Goal: Information Seeking & Learning: Learn about a topic

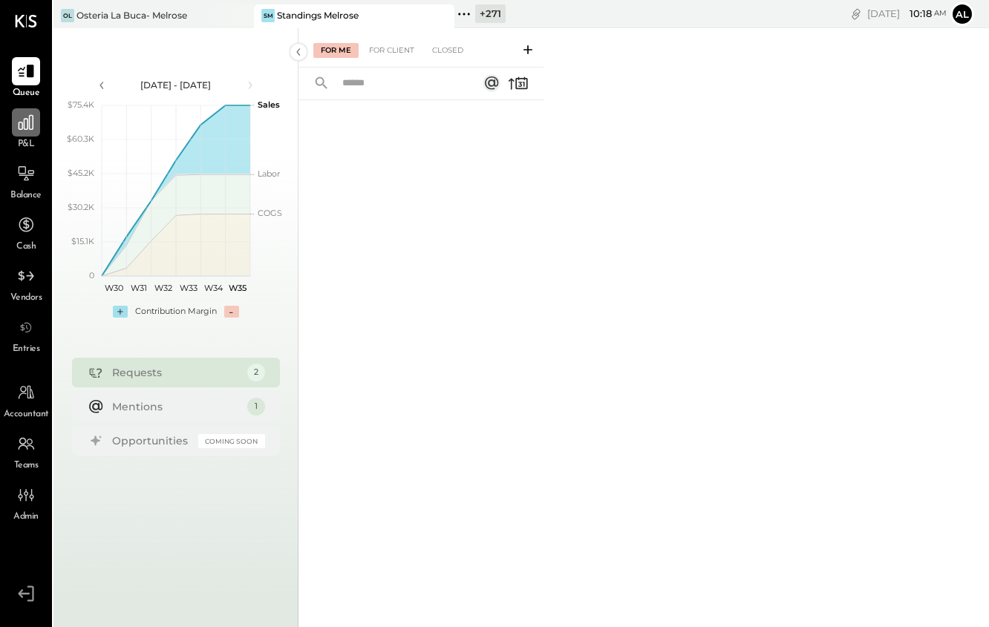
click at [20, 125] on icon at bounding box center [25, 122] width 19 height 19
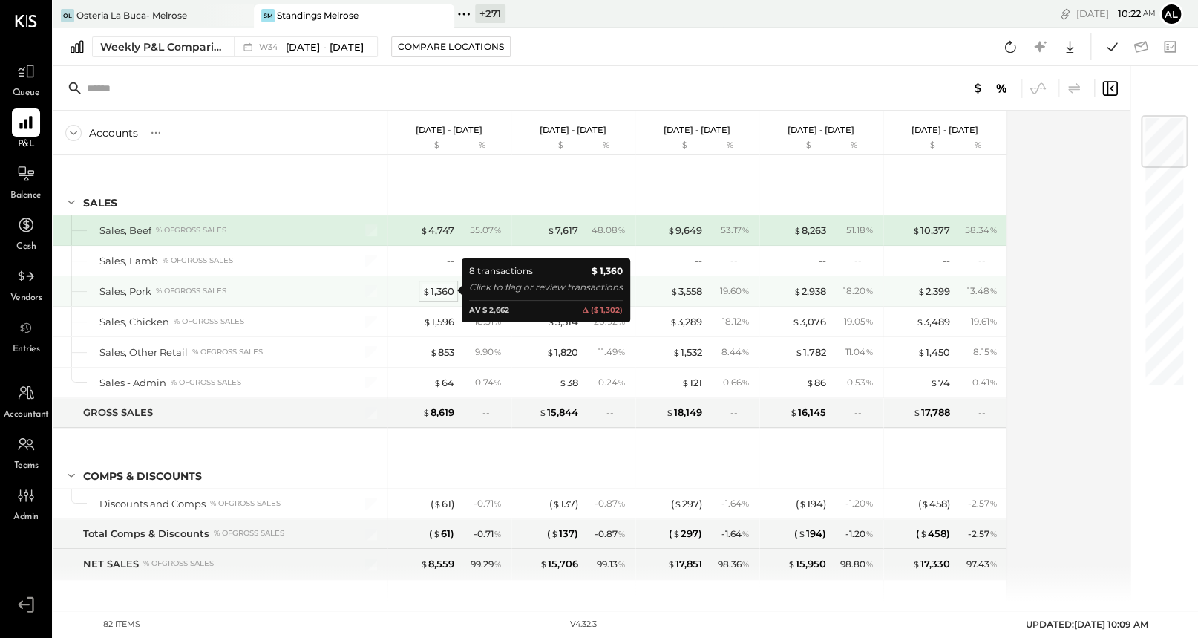
click at [440, 290] on div "$ 1,360" at bounding box center [438, 291] width 32 height 14
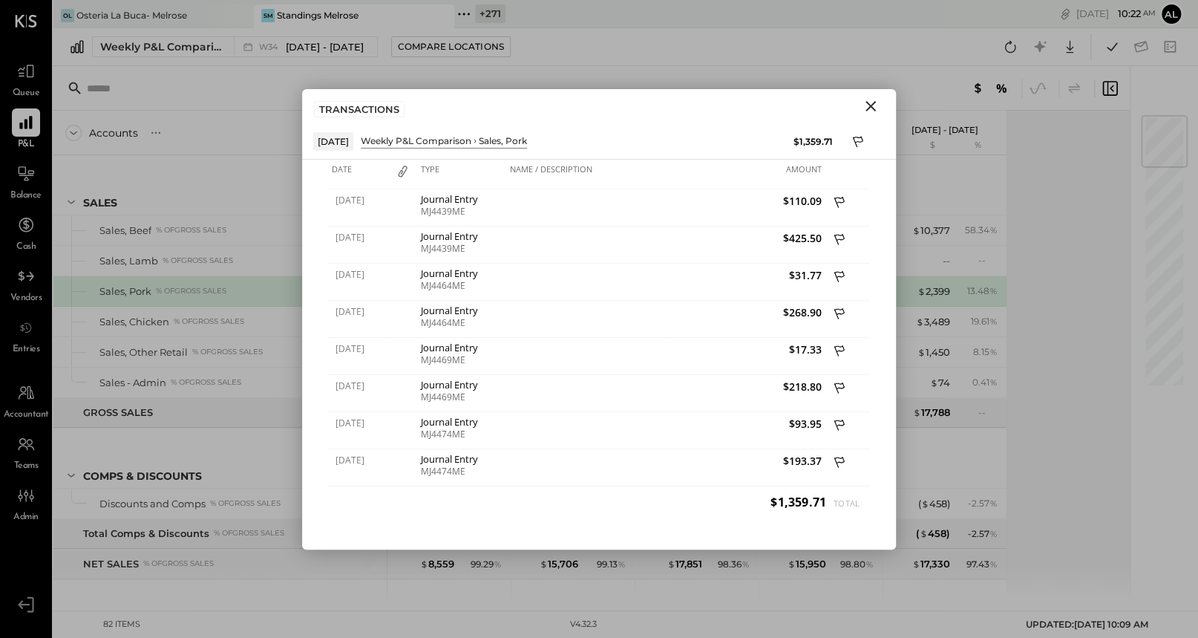
click at [862, 105] on icon "Close" at bounding box center [871, 106] width 18 height 18
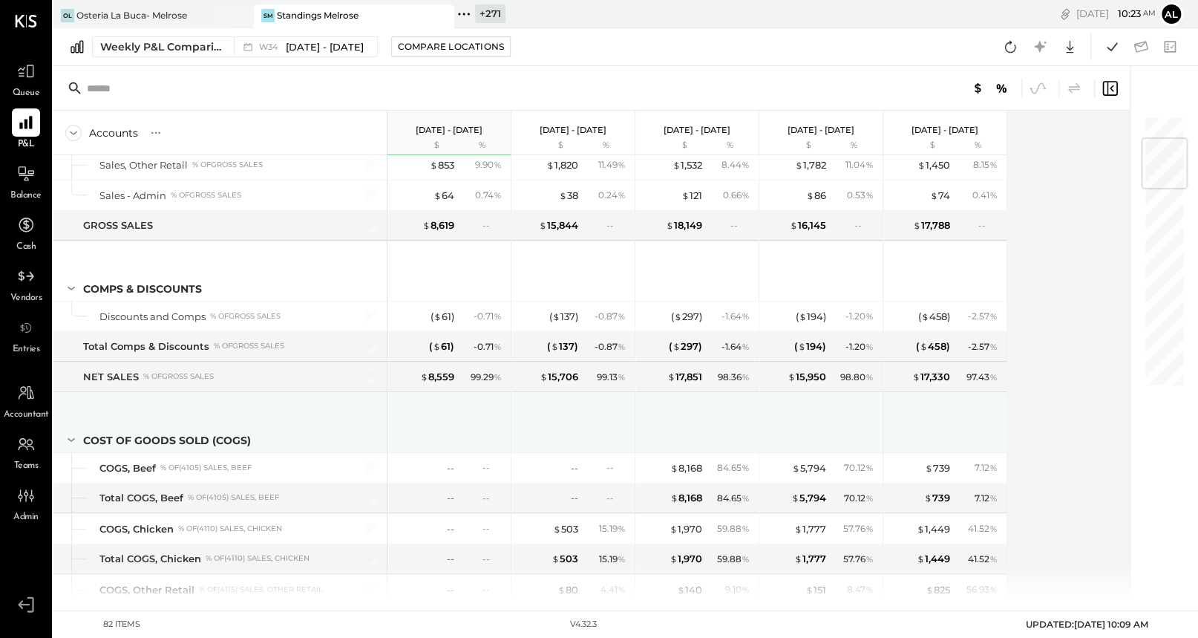
scroll to position [186, 0]
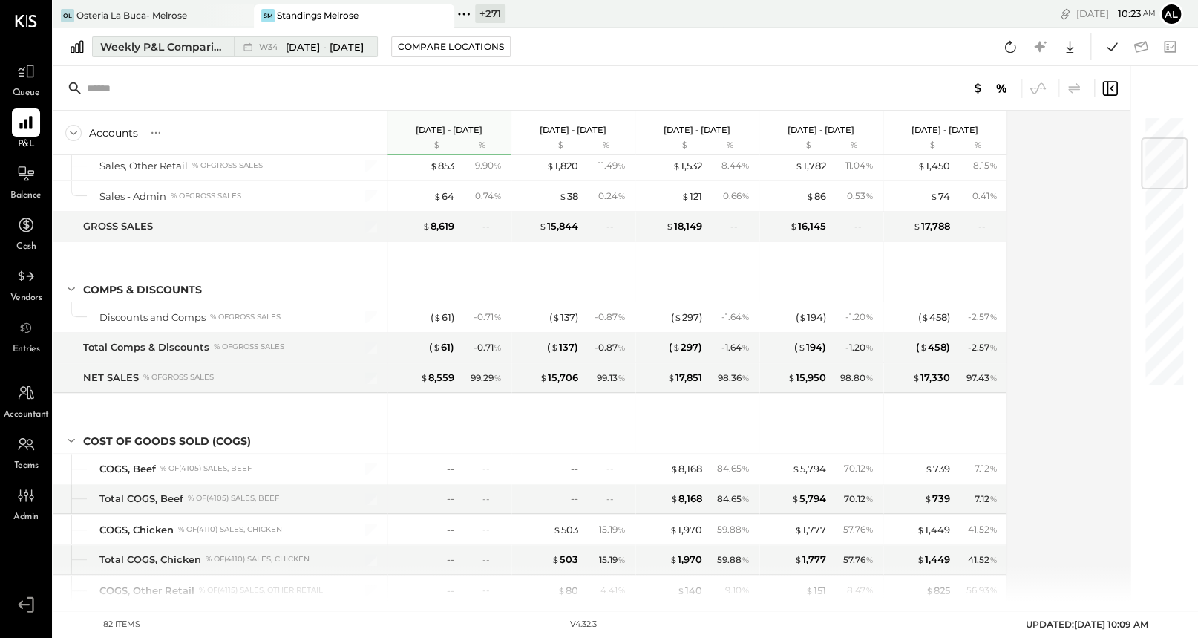
click at [311, 40] on span "[DATE] - [DATE]" at bounding box center [325, 47] width 78 height 14
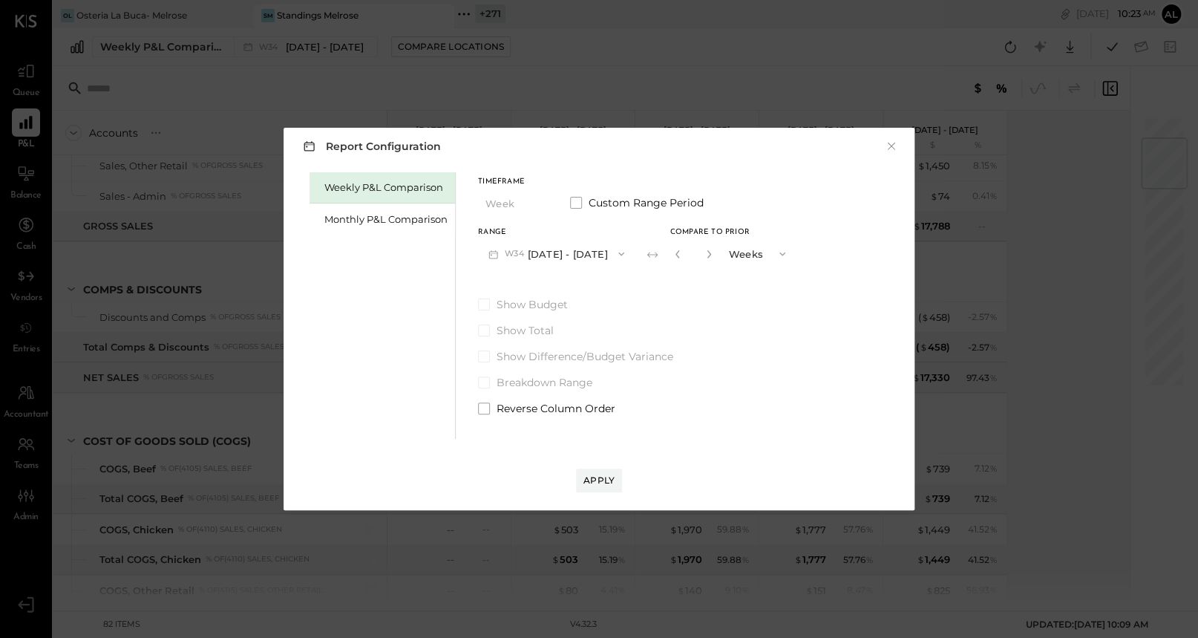
click at [566, 249] on button "W34 [DATE] - [DATE]" at bounding box center [556, 253] width 157 height 27
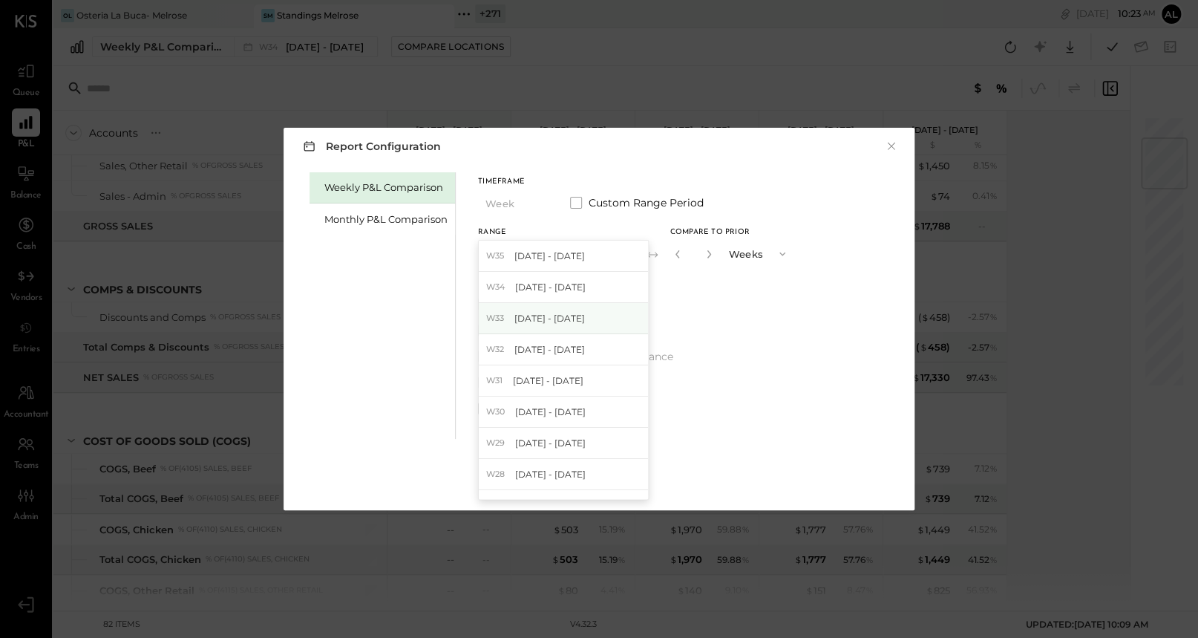
click at [583, 315] on div "W33 [DATE] - [DATE]" at bounding box center [563, 318] width 169 height 31
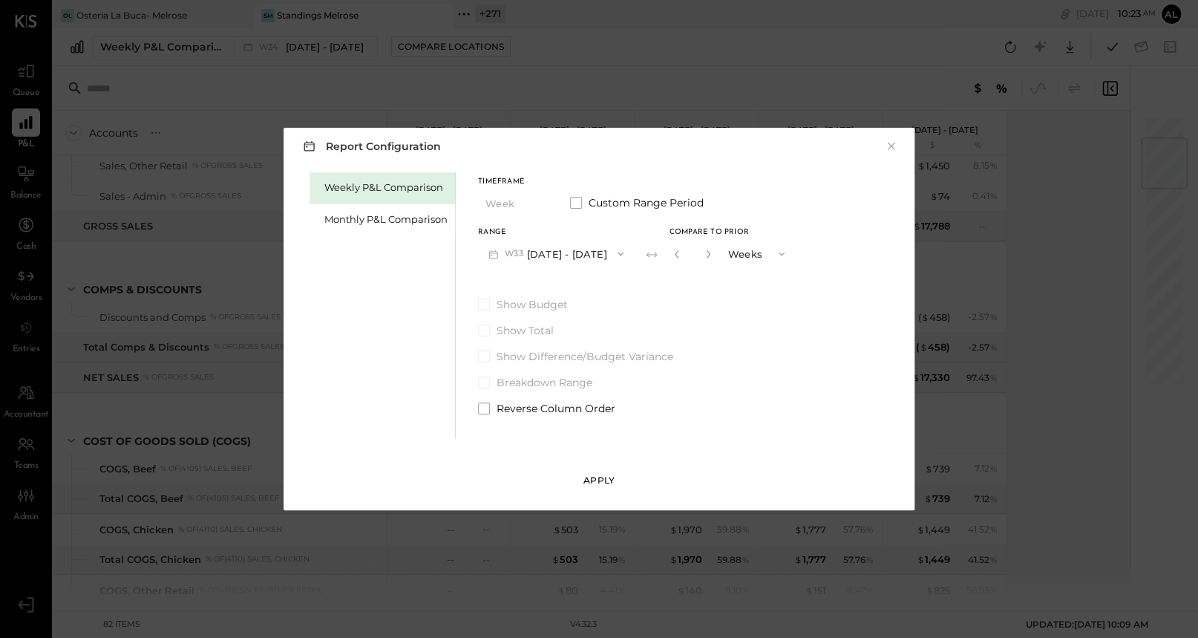
click at [601, 490] on button "Apply" at bounding box center [599, 480] width 46 height 24
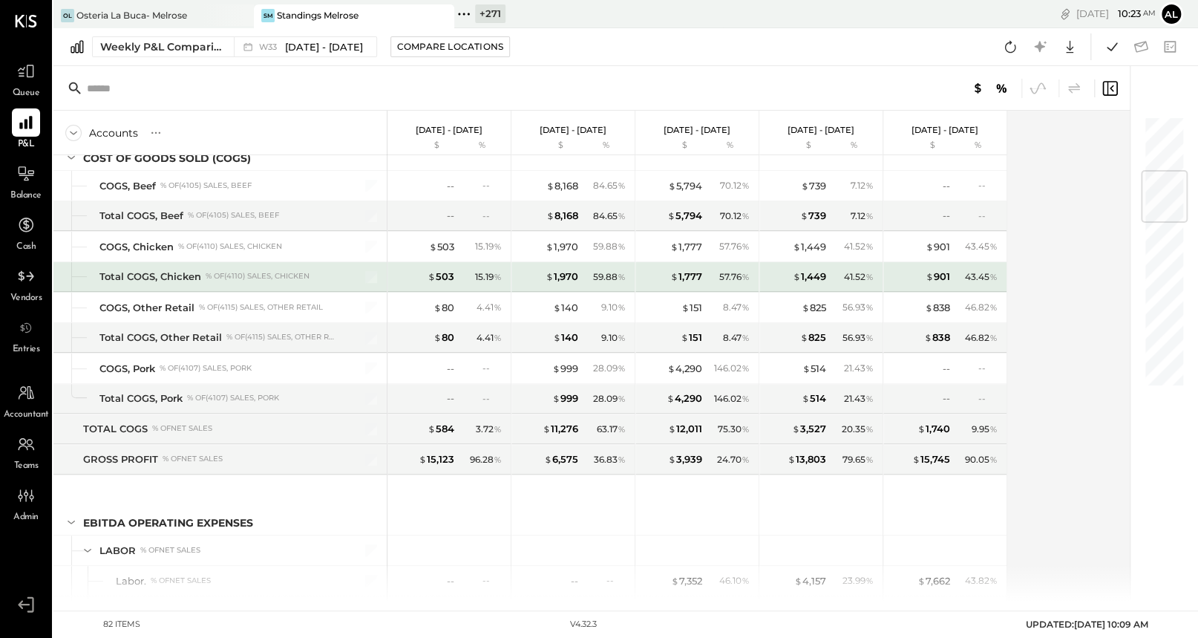
scroll to position [468, 0]
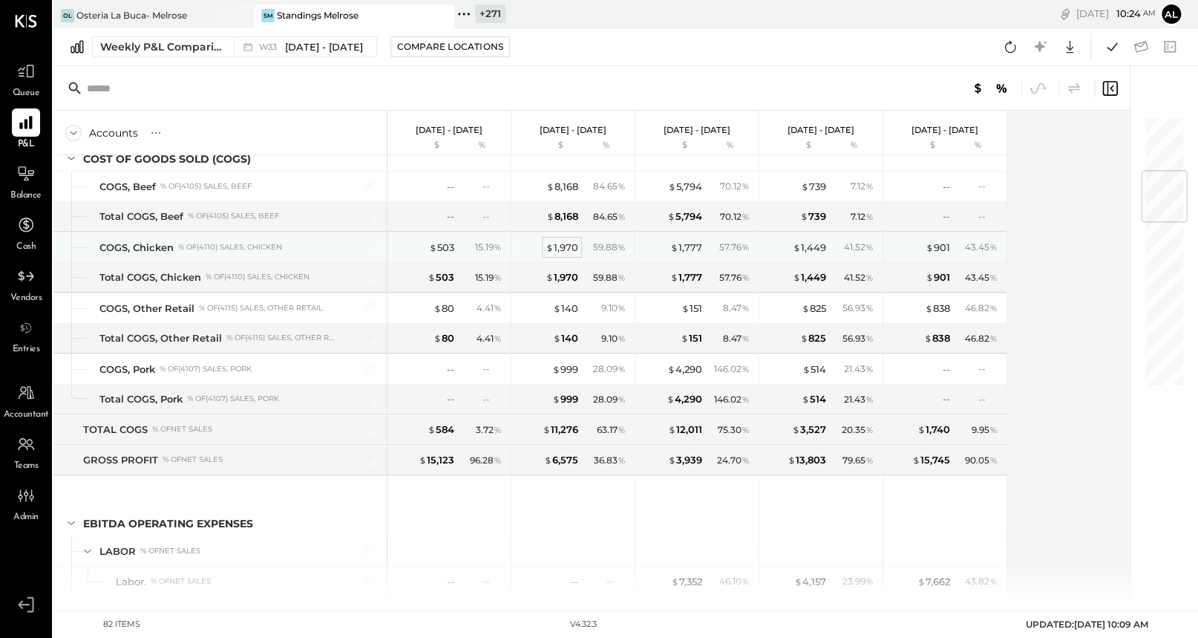
click at [563, 241] on div "$ 1,970" at bounding box center [562, 248] width 33 height 14
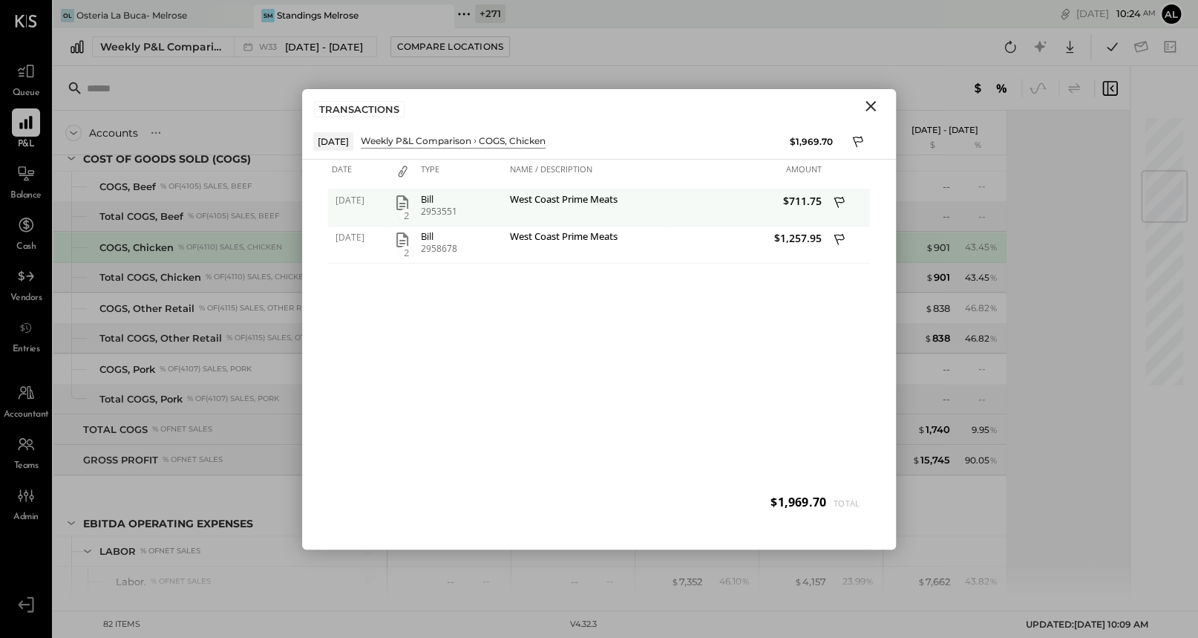
click at [401, 202] on icon "button" at bounding box center [402, 202] width 12 height 15
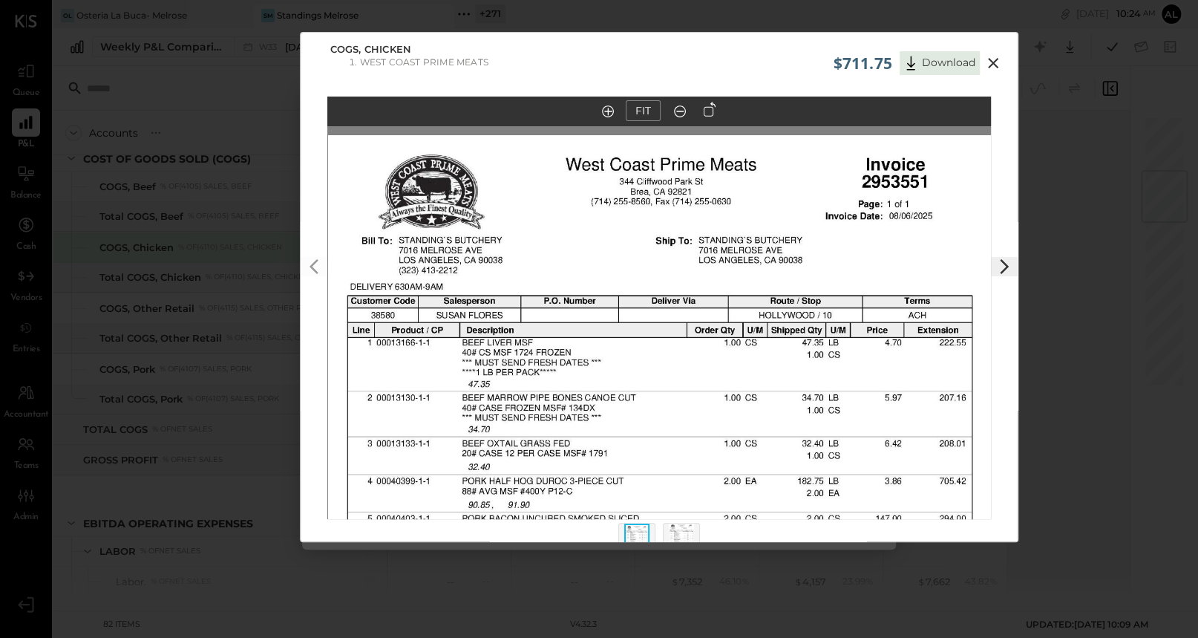
drag, startPoint x: 719, startPoint y: 242, endPoint x: 719, endPoint y: 519, distance: 276.9
click at [719, 519] on img at bounding box center [660, 565] width 664 height 860
click at [988, 68] on icon at bounding box center [993, 63] width 18 height 18
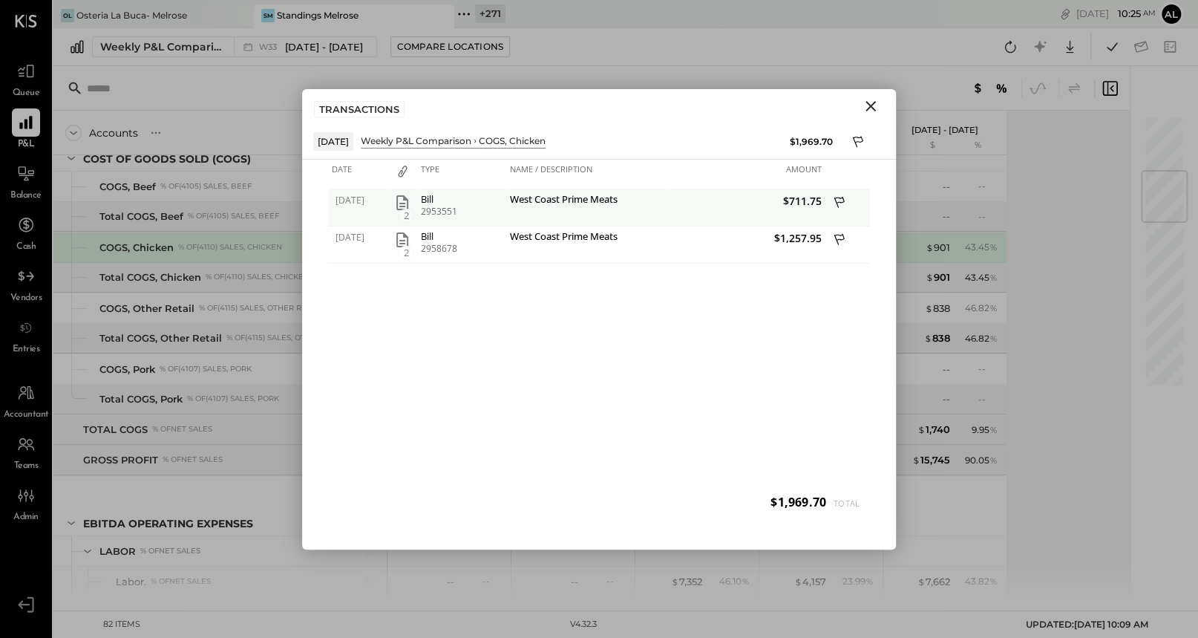
click at [838, 203] on icon at bounding box center [840, 203] width 13 height 19
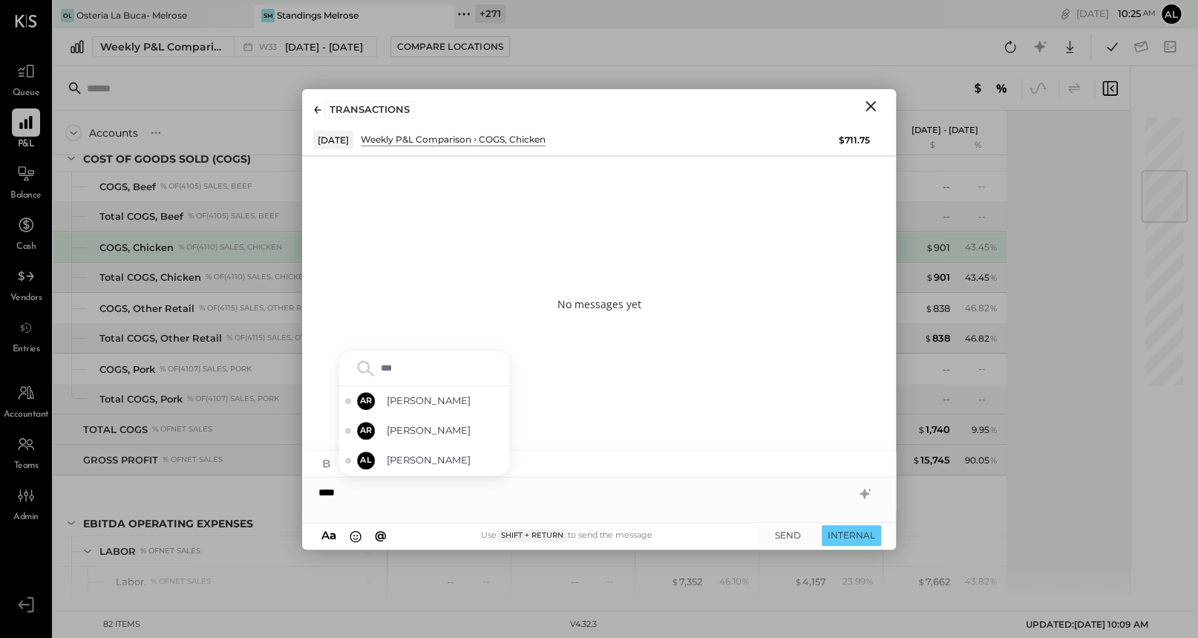
type input "****"
click at [390, 396] on span "[PERSON_NAME]" at bounding box center [445, 400] width 117 height 14
click at [875, 102] on icon "Close" at bounding box center [871, 106] width 18 height 18
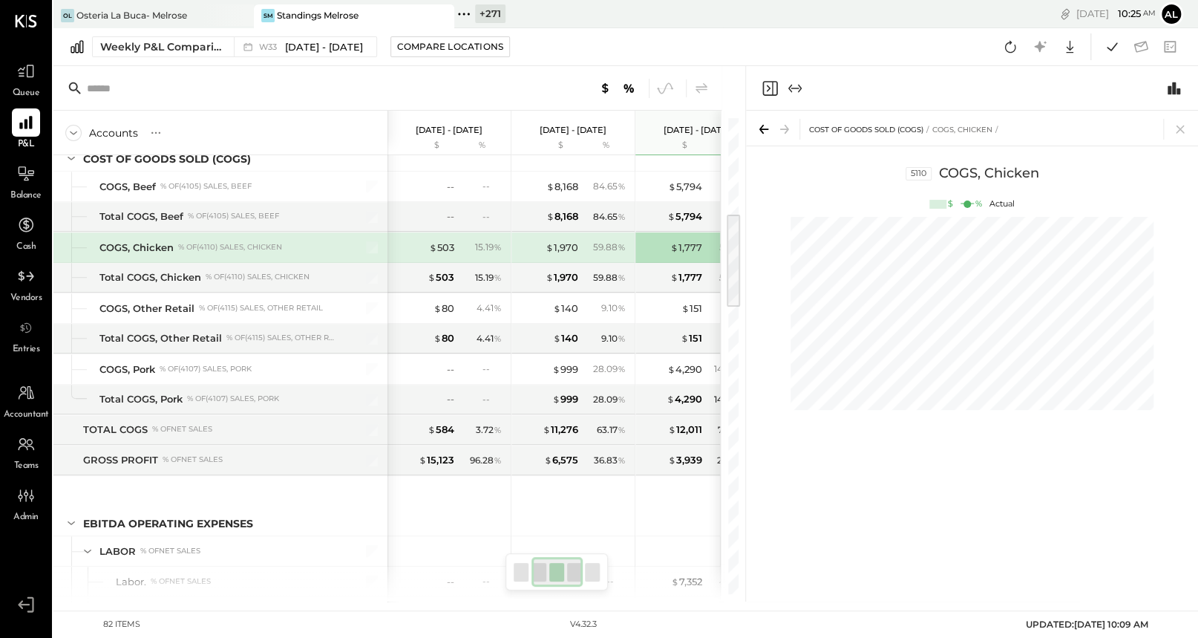
scroll to position [0, 143]
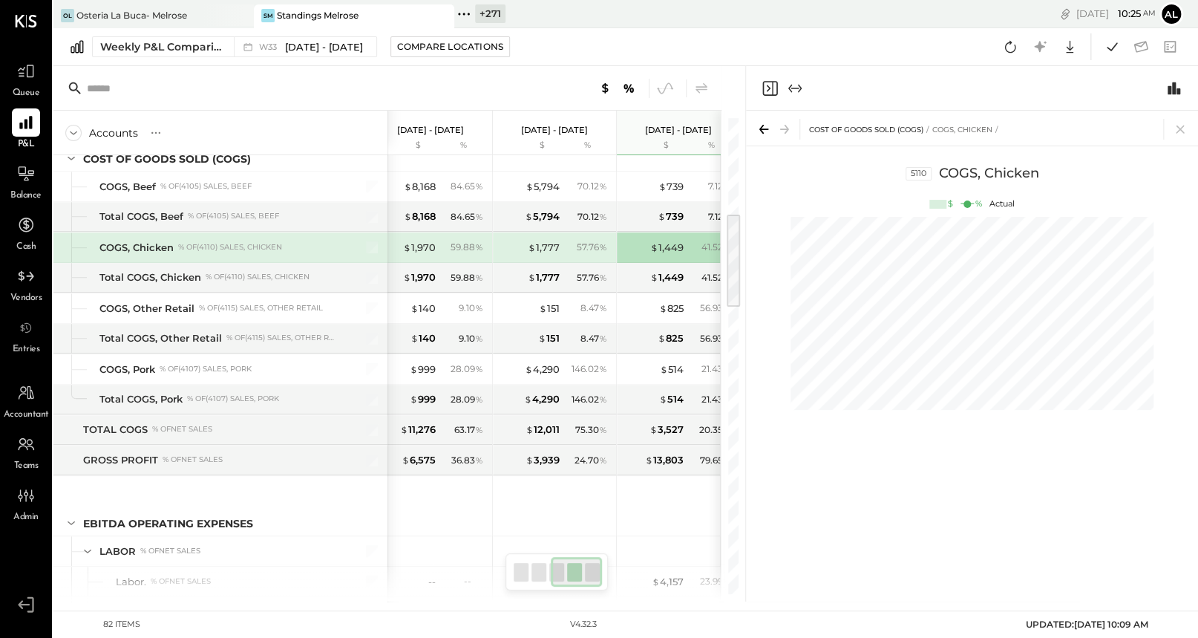
scroll to position [0, 267]
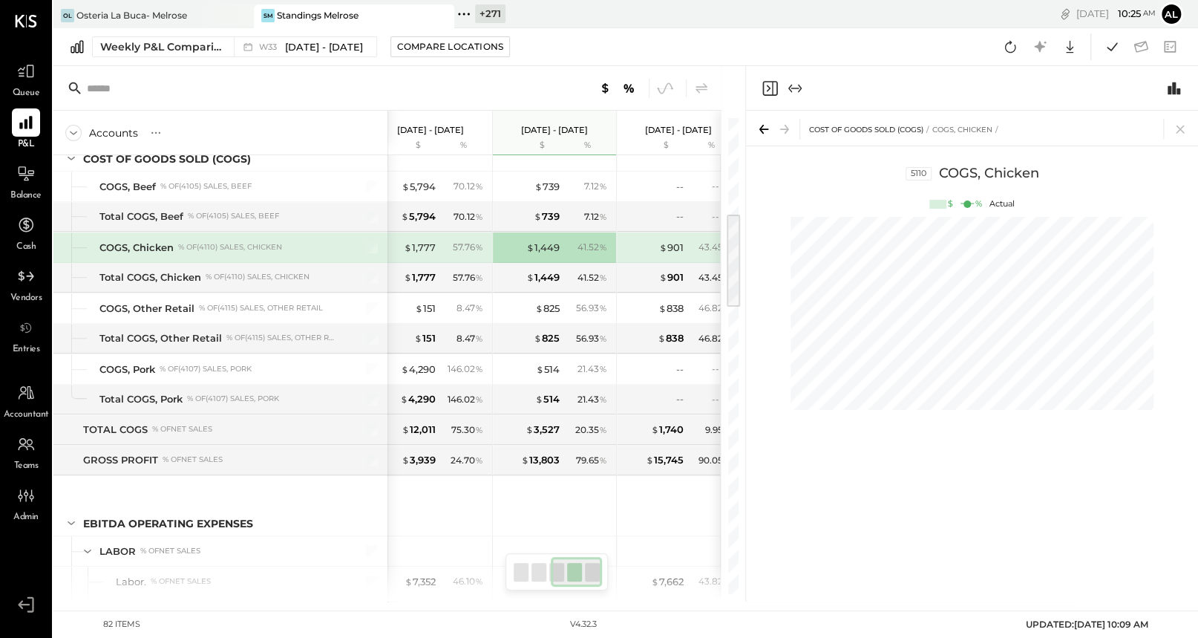
scroll to position [0, 286]
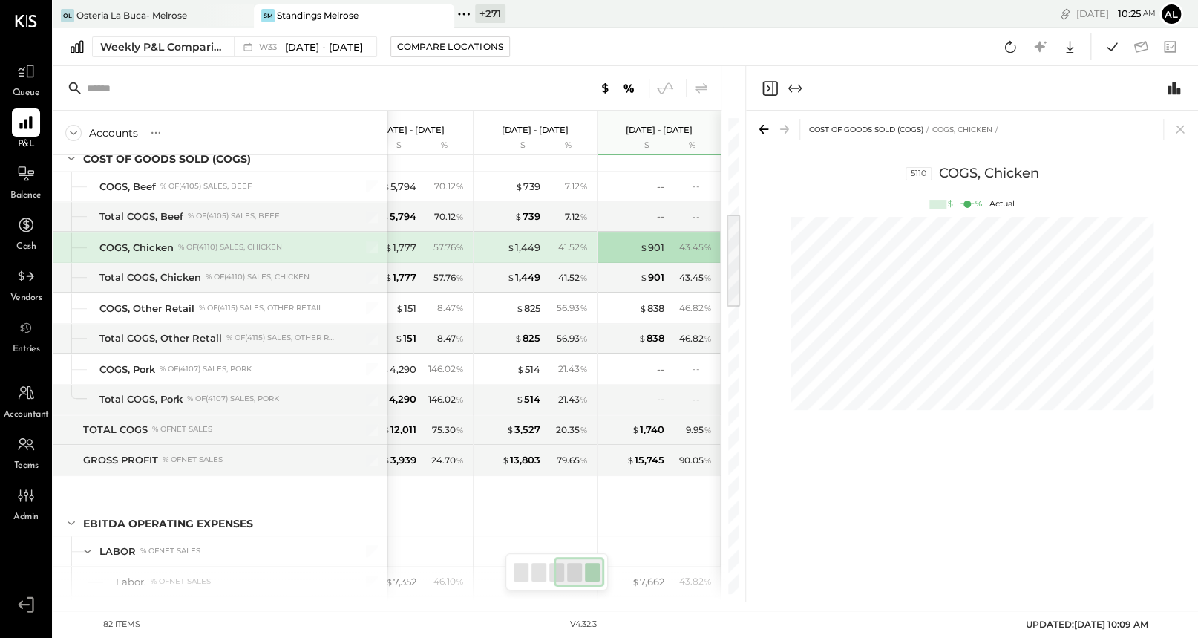
scroll to position [0, 267]
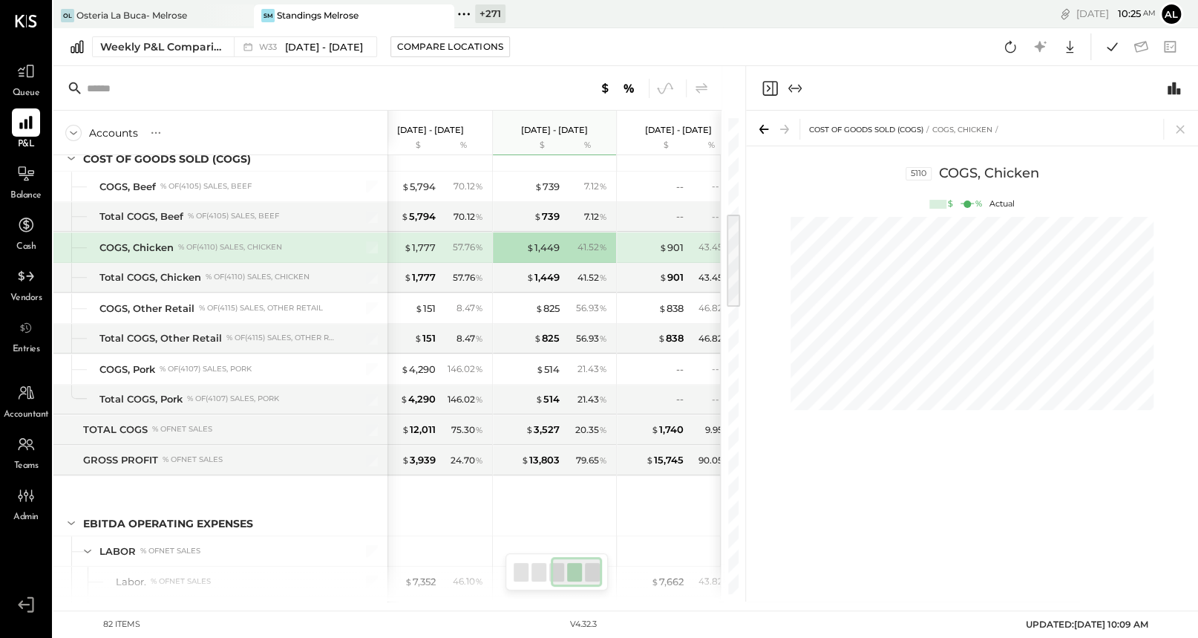
scroll to position [0, 143]
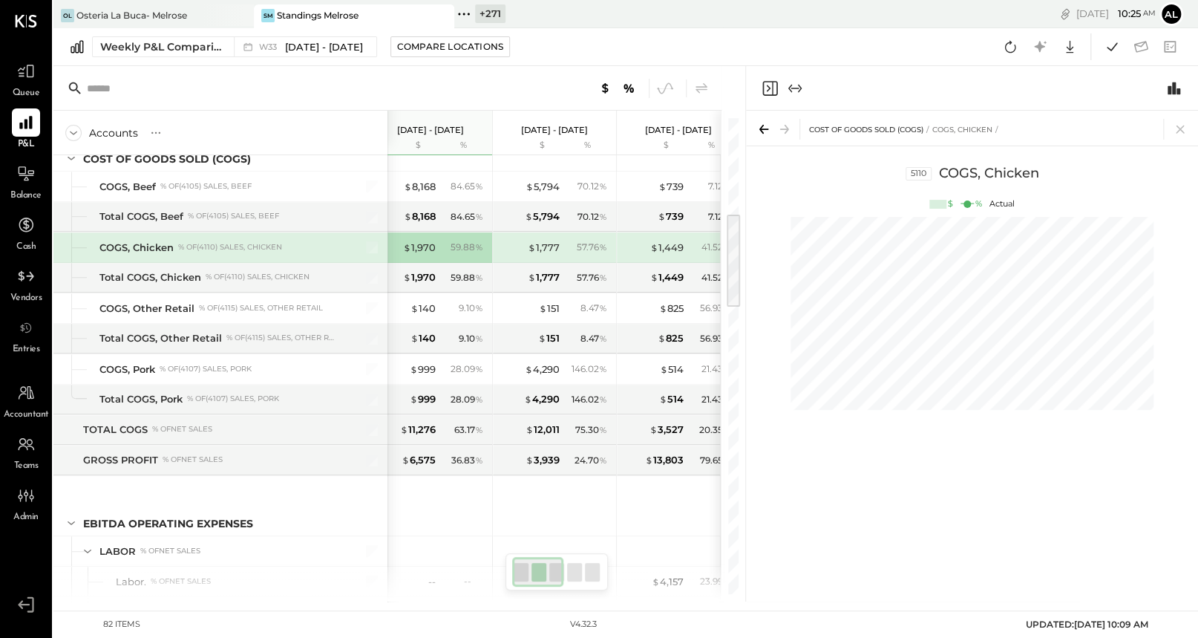
scroll to position [0, 19]
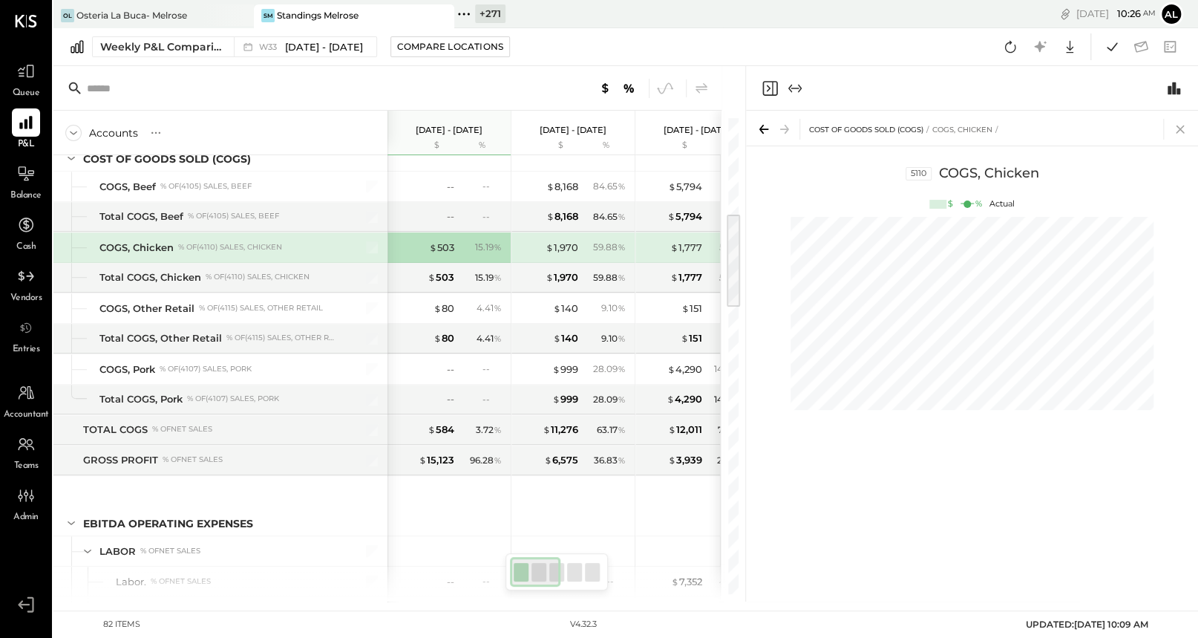
click at [988, 130] on icon at bounding box center [1180, 129] width 8 height 8
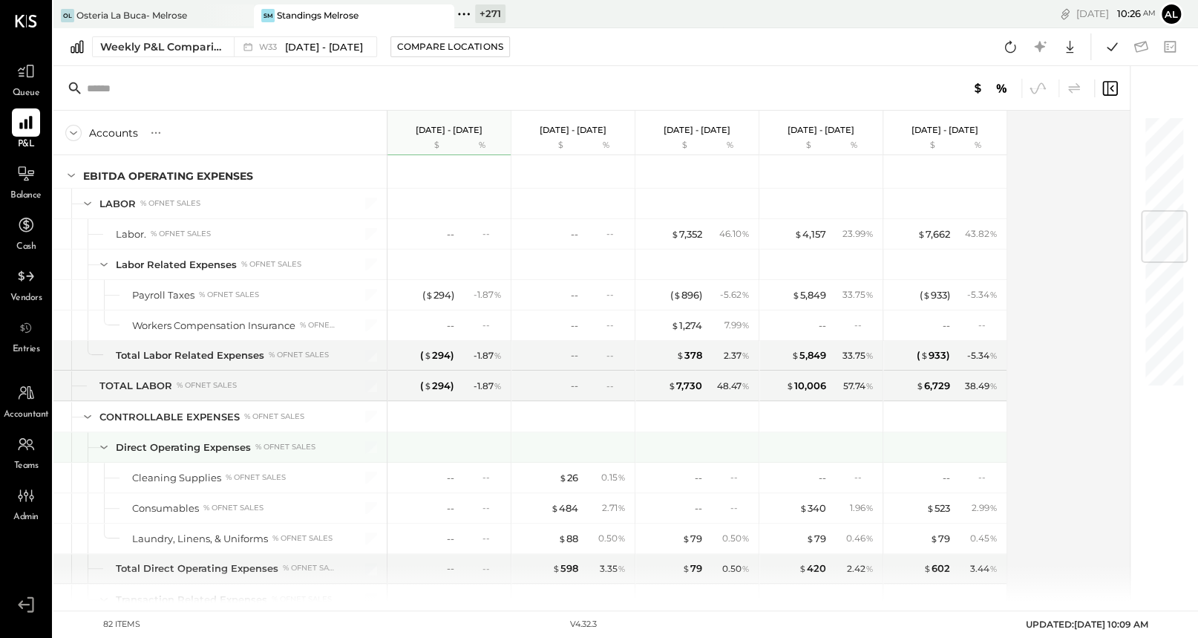
scroll to position [819, 0]
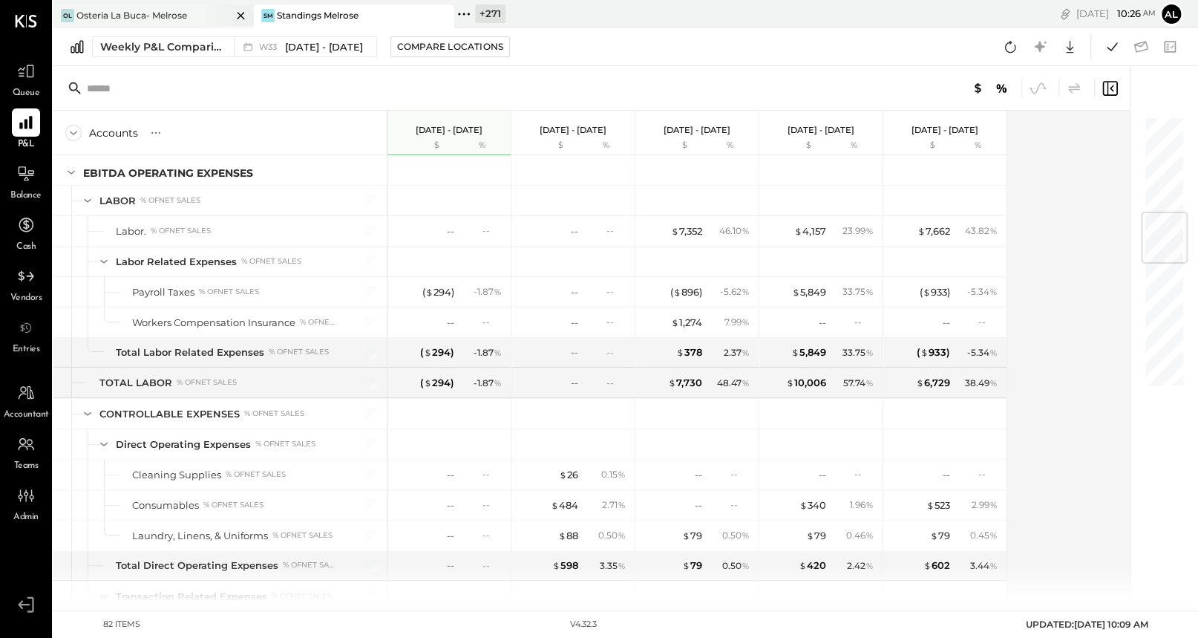
click at [171, 18] on div "Osteria La Buca- Melrose" at bounding box center [131, 15] width 111 height 13
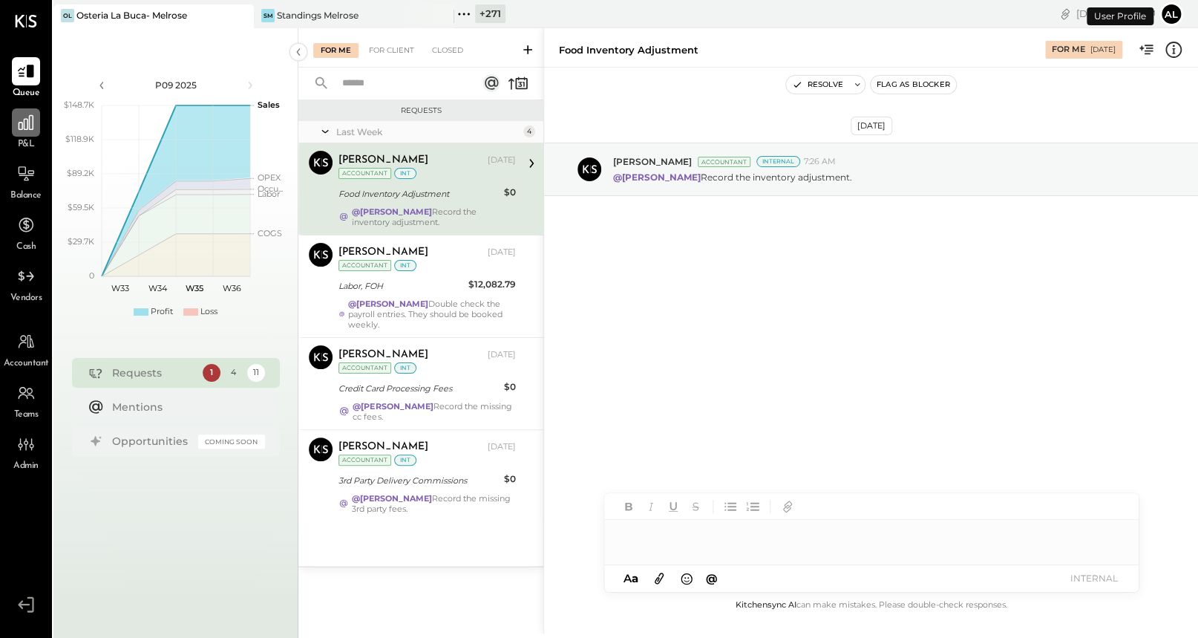
click at [31, 127] on icon at bounding box center [25, 122] width 19 height 19
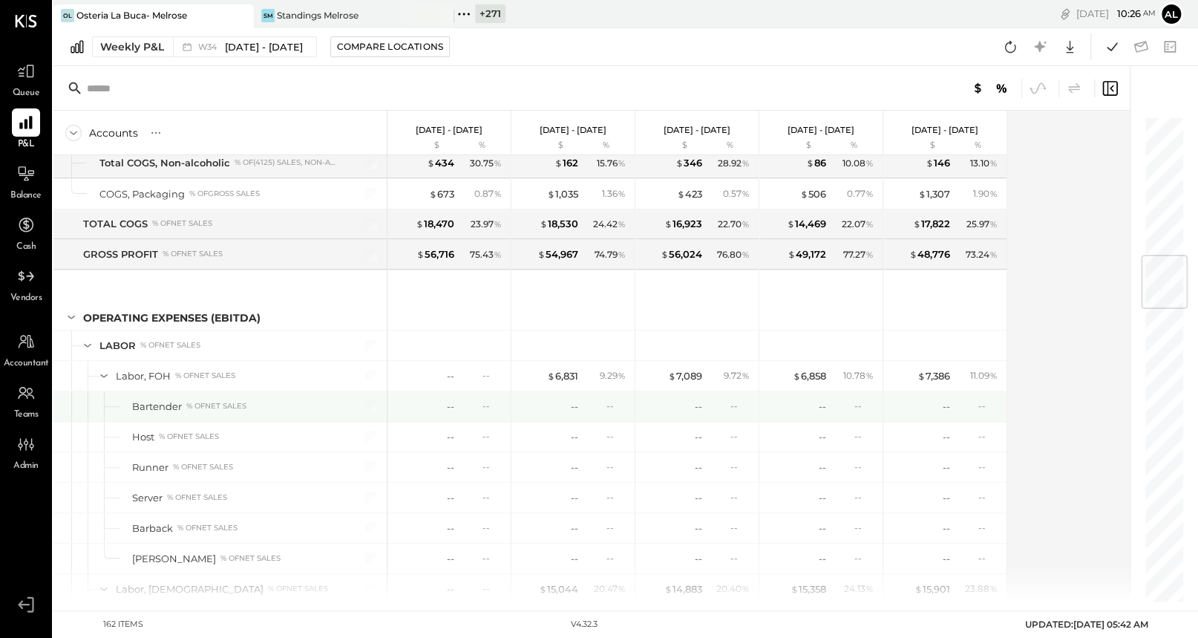
scroll to position [1206, 0]
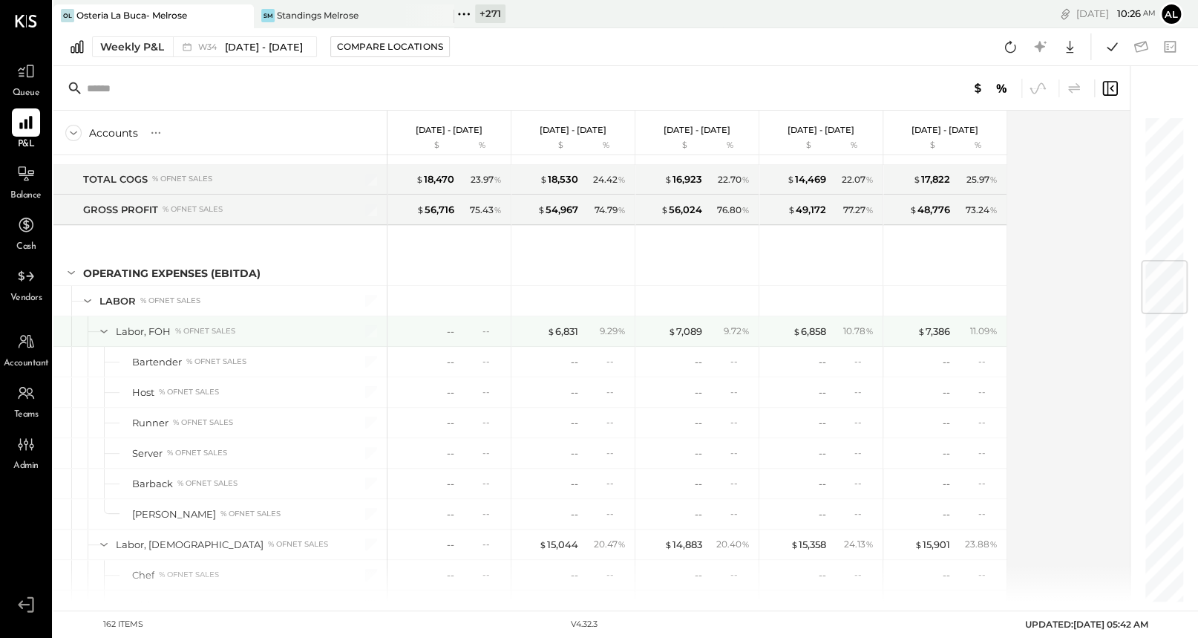
click at [100, 325] on icon at bounding box center [104, 331] width 16 height 16
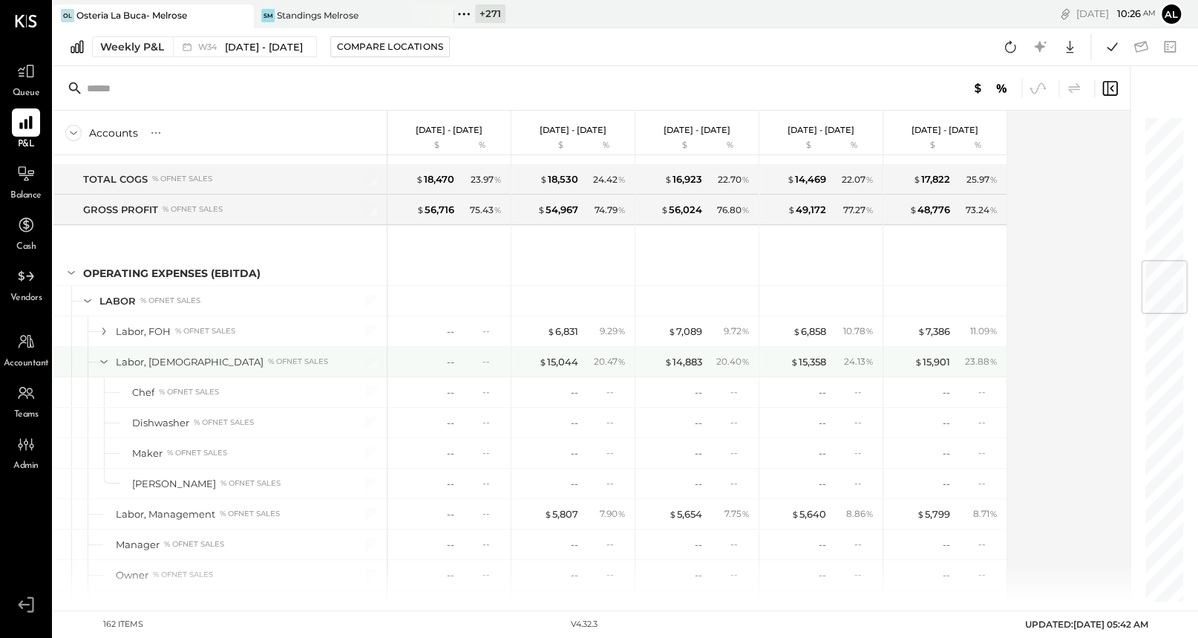
click at [105, 353] on icon at bounding box center [104, 361] width 16 height 16
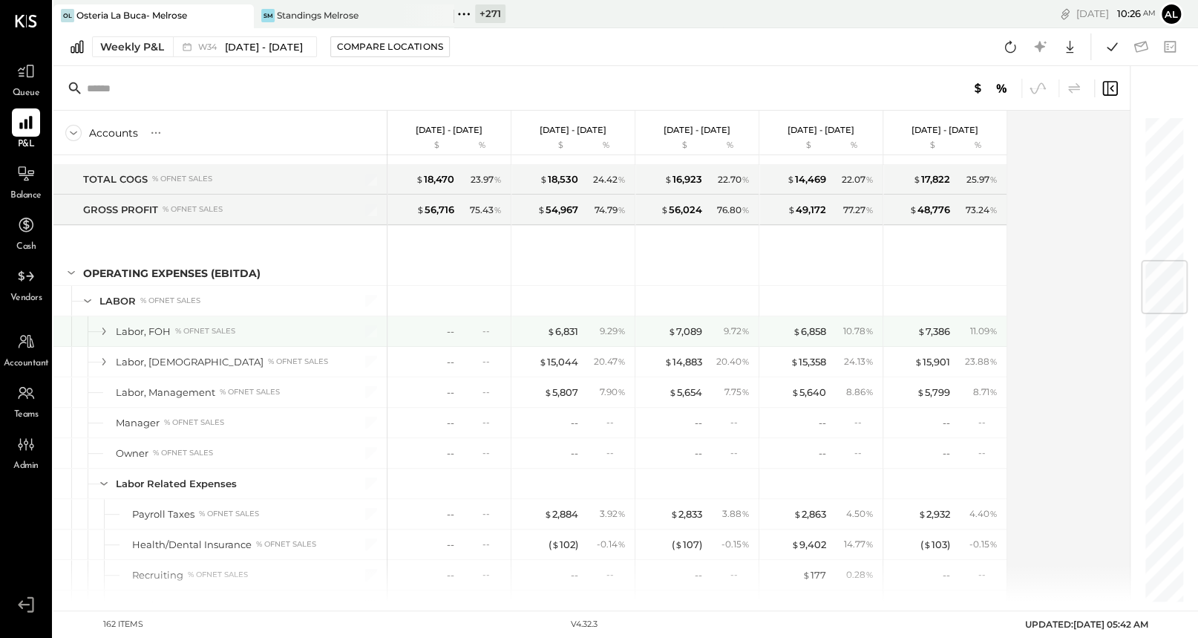
click at [104, 327] on icon at bounding box center [104, 330] width 4 height 7
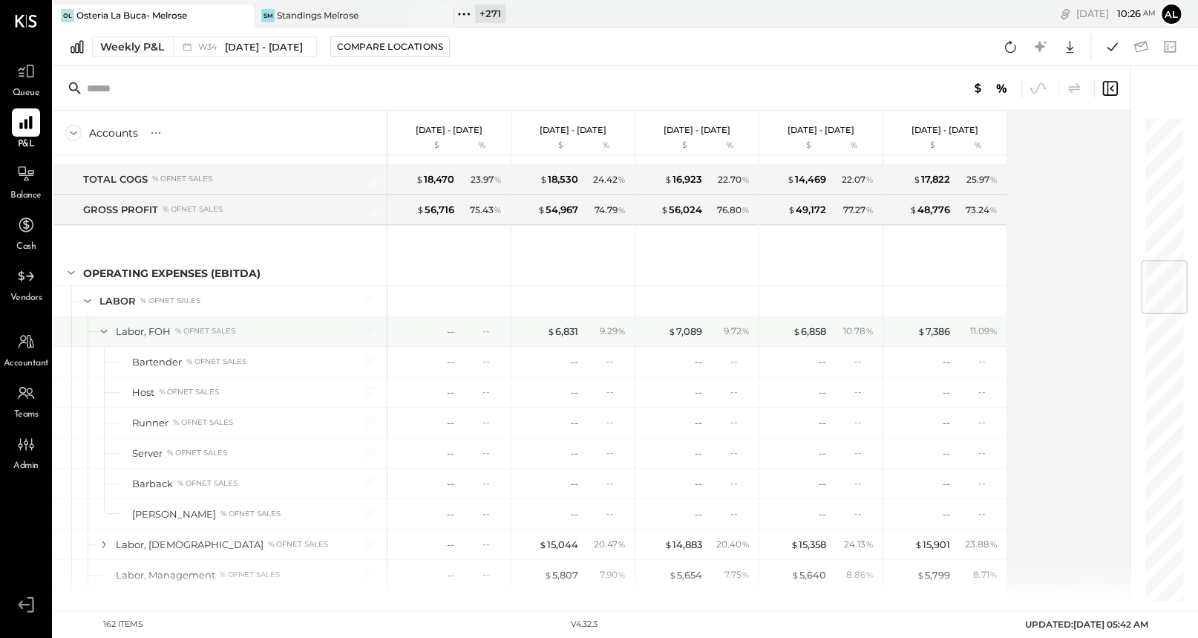
click at [105, 323] on icon at bounding box center [104, 331] width 16 height 16
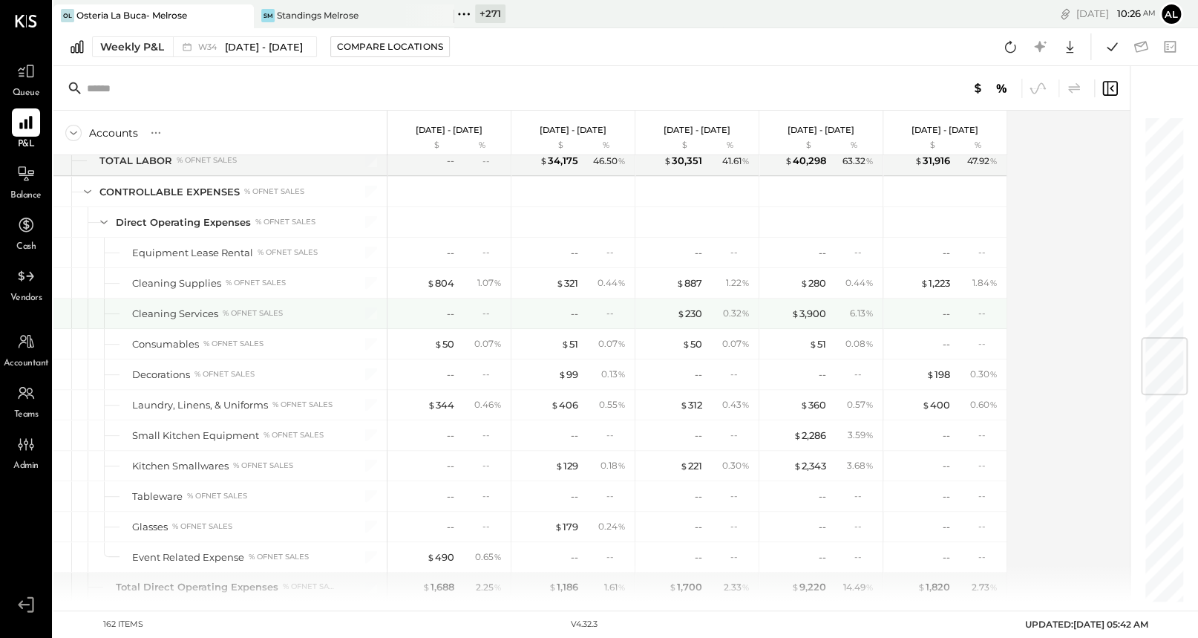
scroll to position [1730, 0]
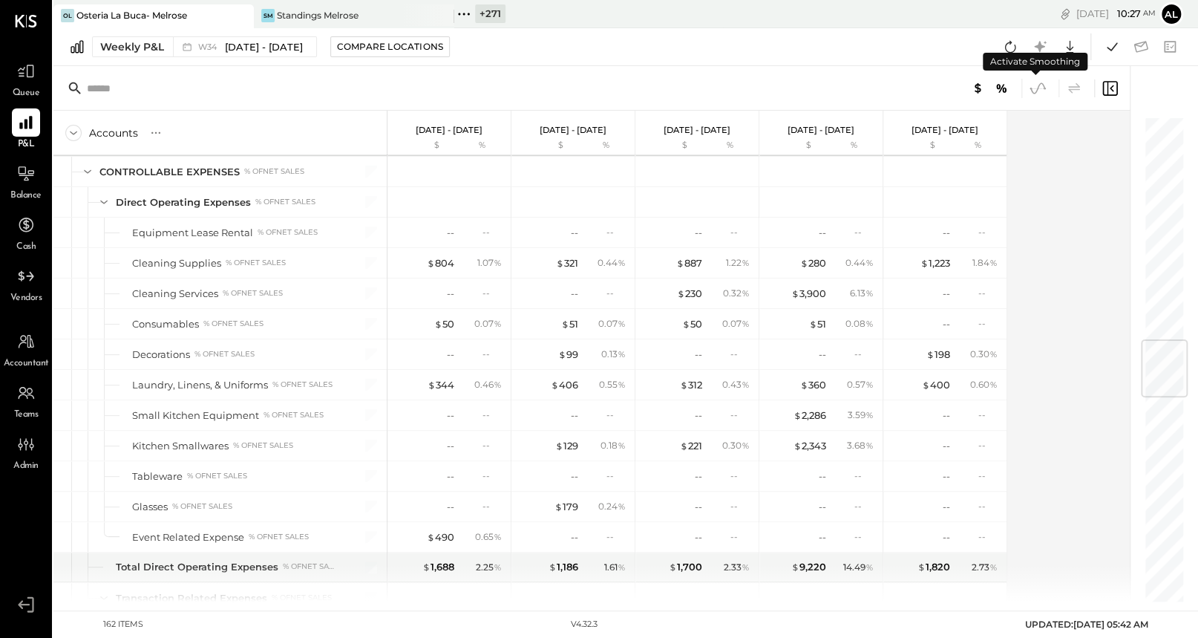
click at [988, 88] on icon at bounding box center [1037, 87] width 15 height 11
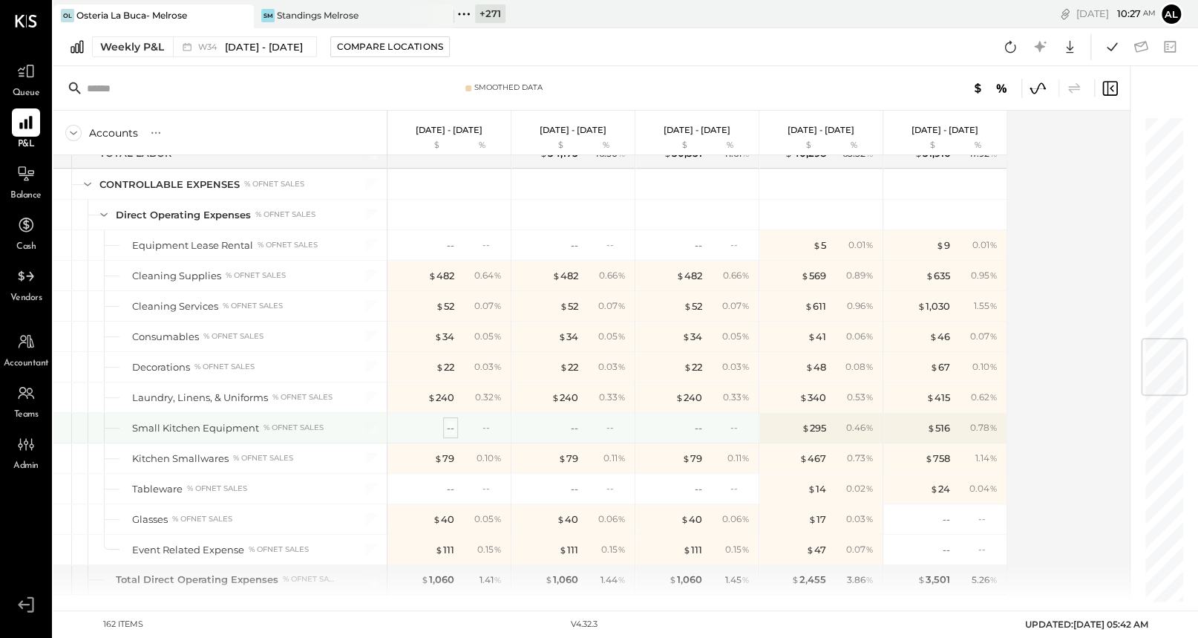
scroll to position [1719, 0]
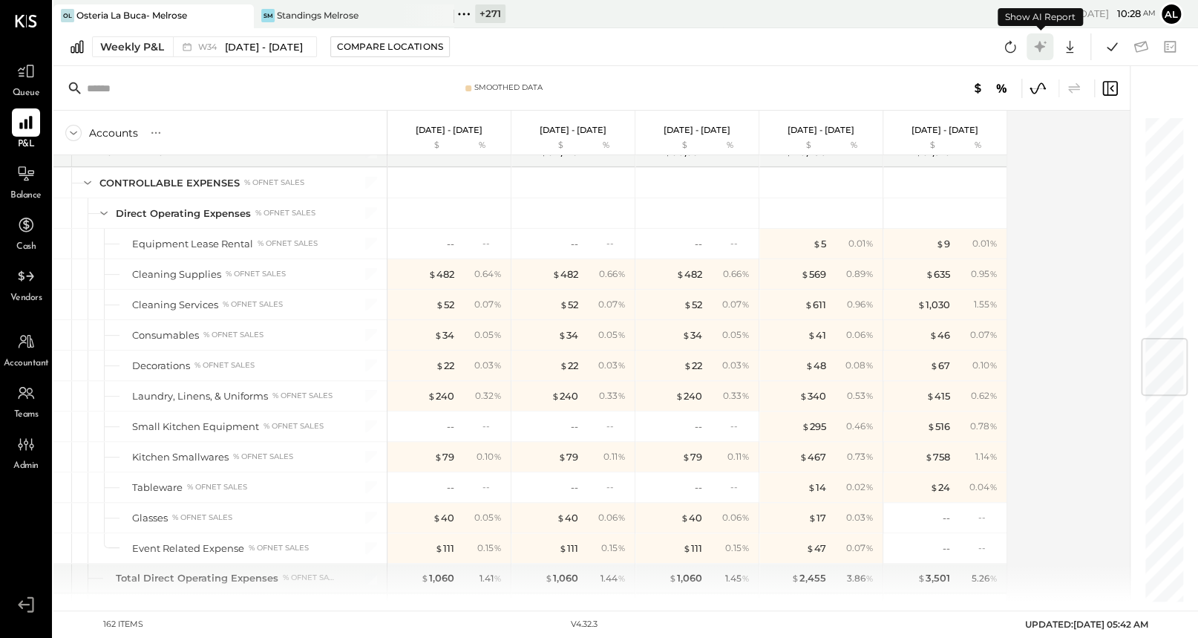
click at [988, 50] on icon at bounding box center [1039, 46] width 19 height 19
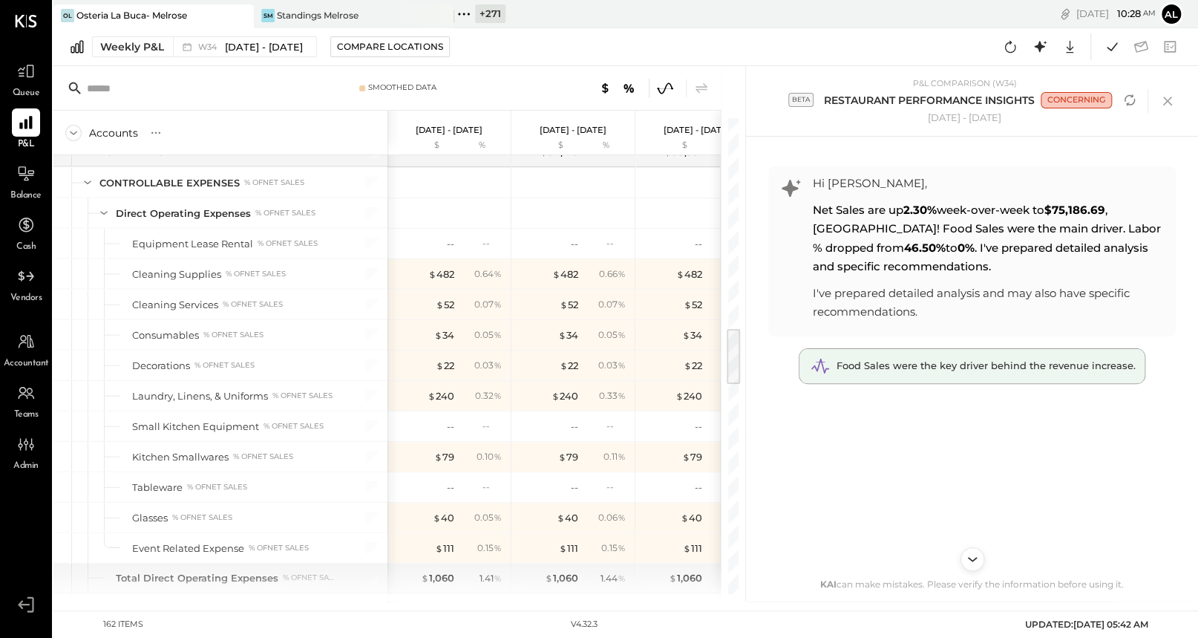
click at [978, 369] on span "Food Sales were the key driver behind the revenue increase." at bounding box center [986, 365] width 299 height 12
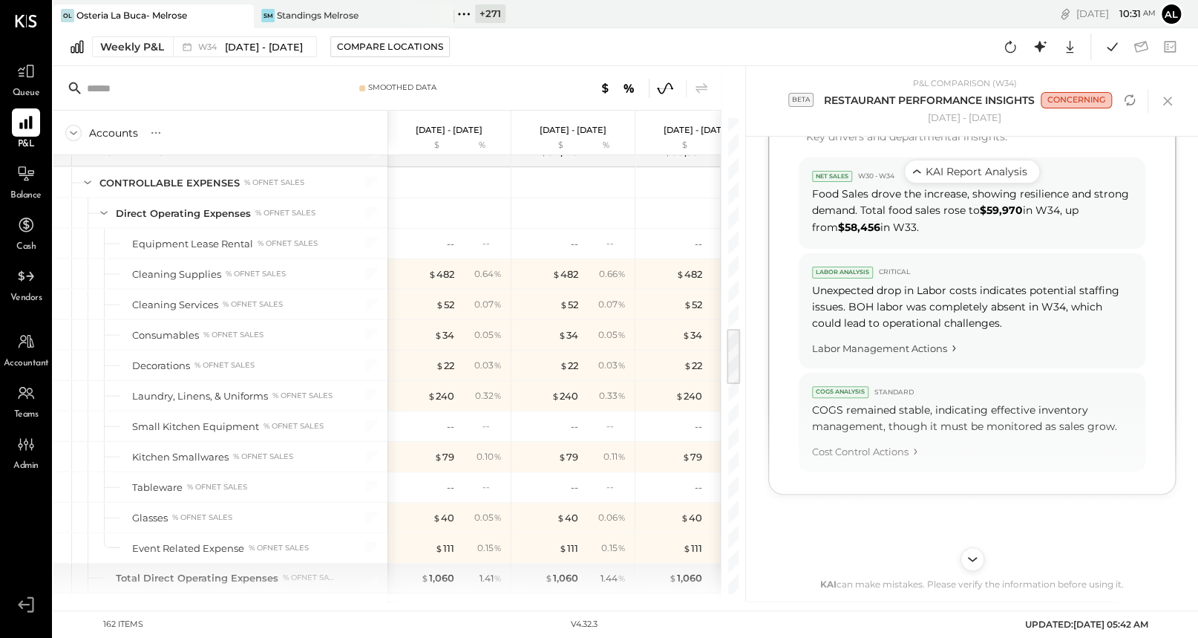
scroll to position [905, 0]
click at [20, 79] on icon at bounding box center [25, 71] width 19 height 19
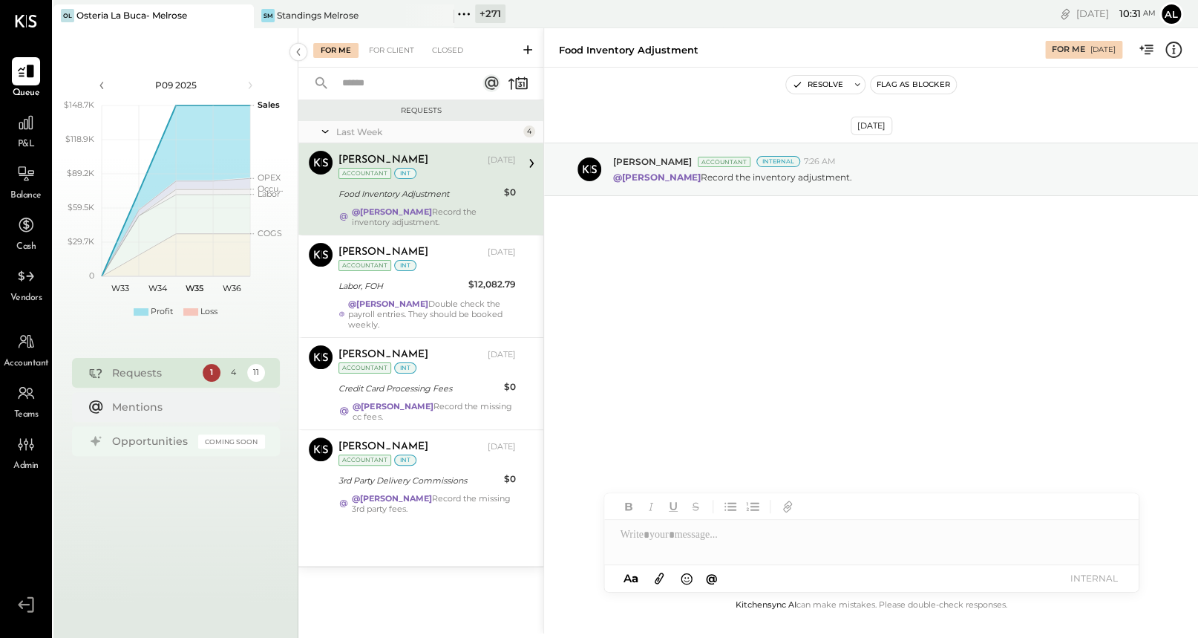
click at [136, 442] on div "Opportunities" at bounding box center [151, 441] width 79 height 15
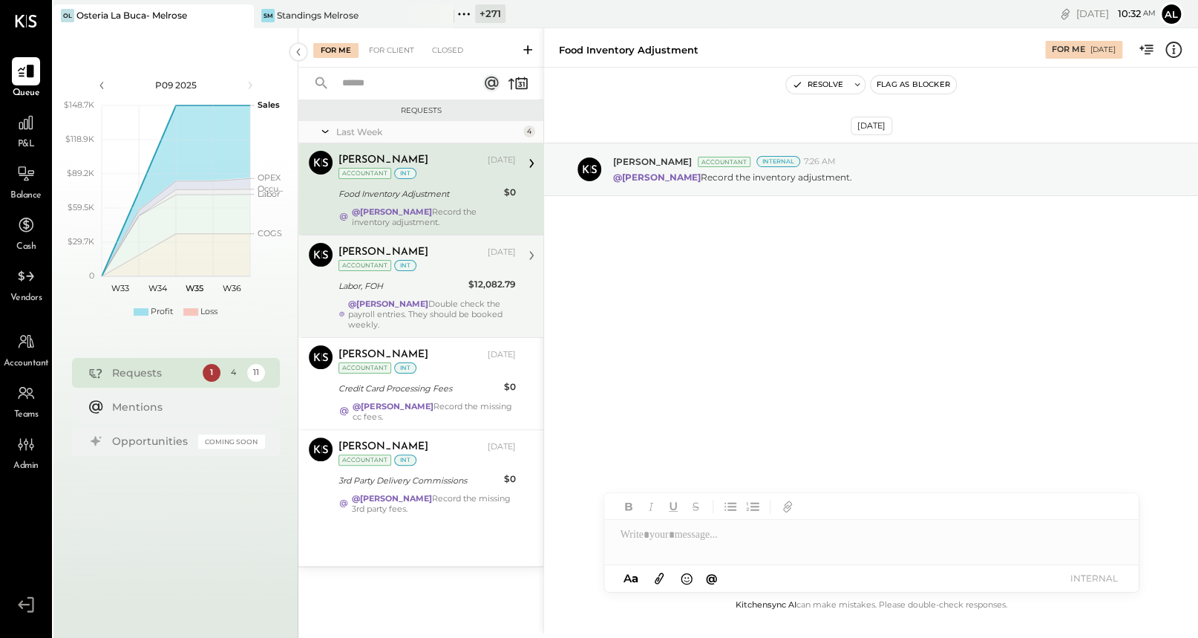
click at [410, 317] on div "@[PERSON_NAME] Double check the payroll entries. They should be booked weekly." at bounding box center [432, 313] width 168 height 31
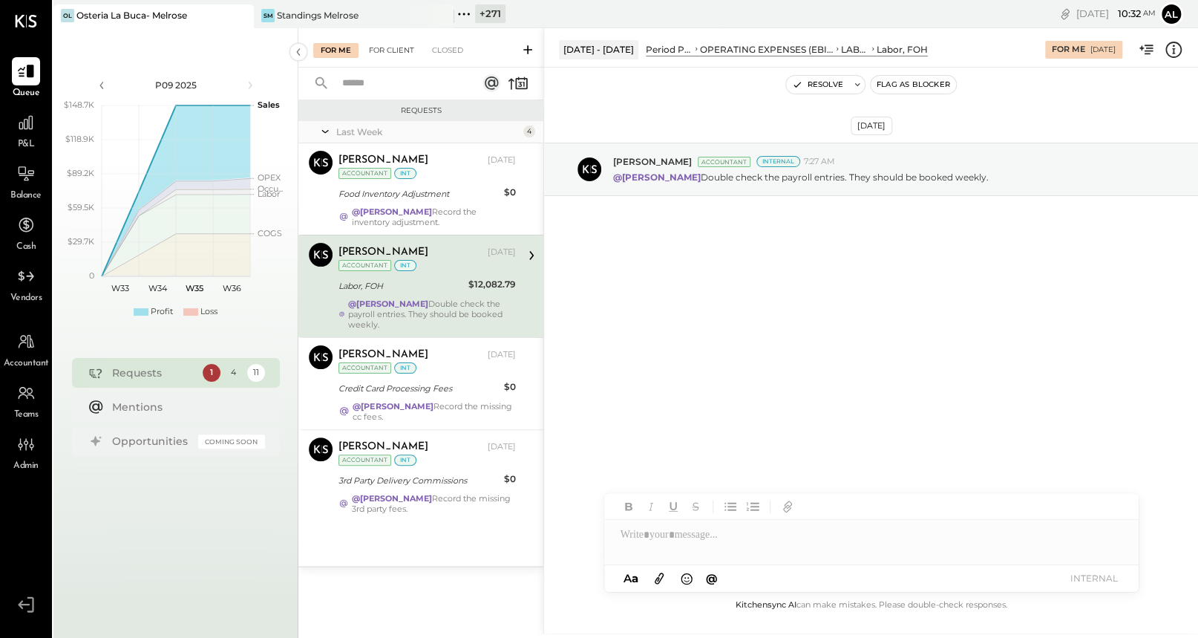
click at [390, 43] on div "For Client" at bounding box center [392, 50] width 60 height 15
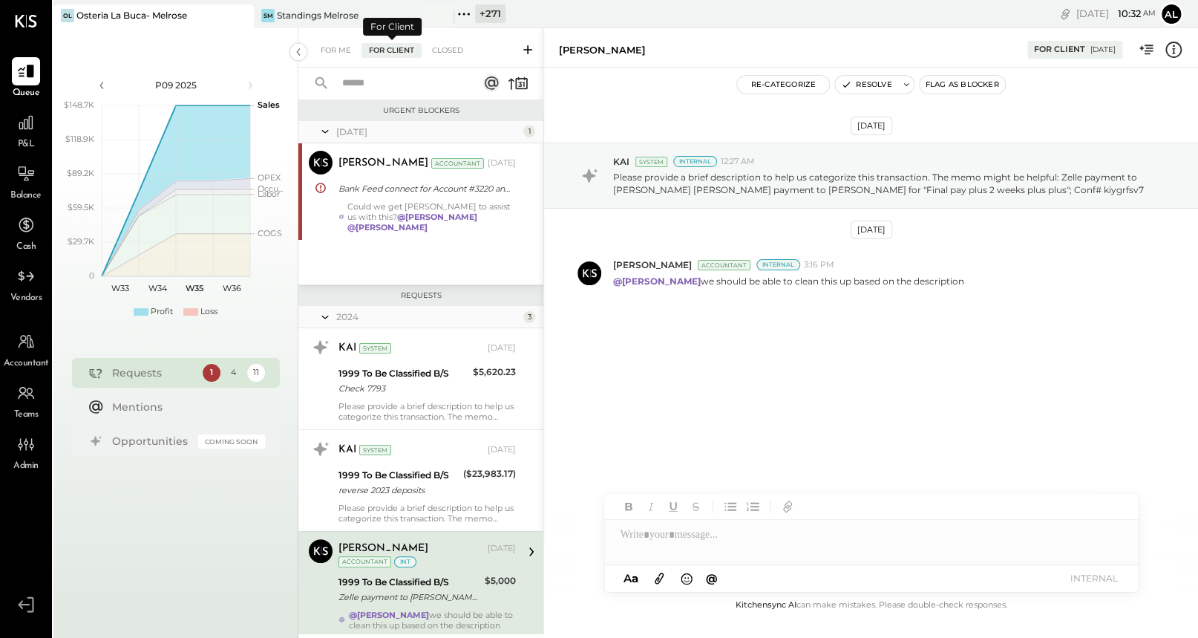
scroll to position [209, 0]
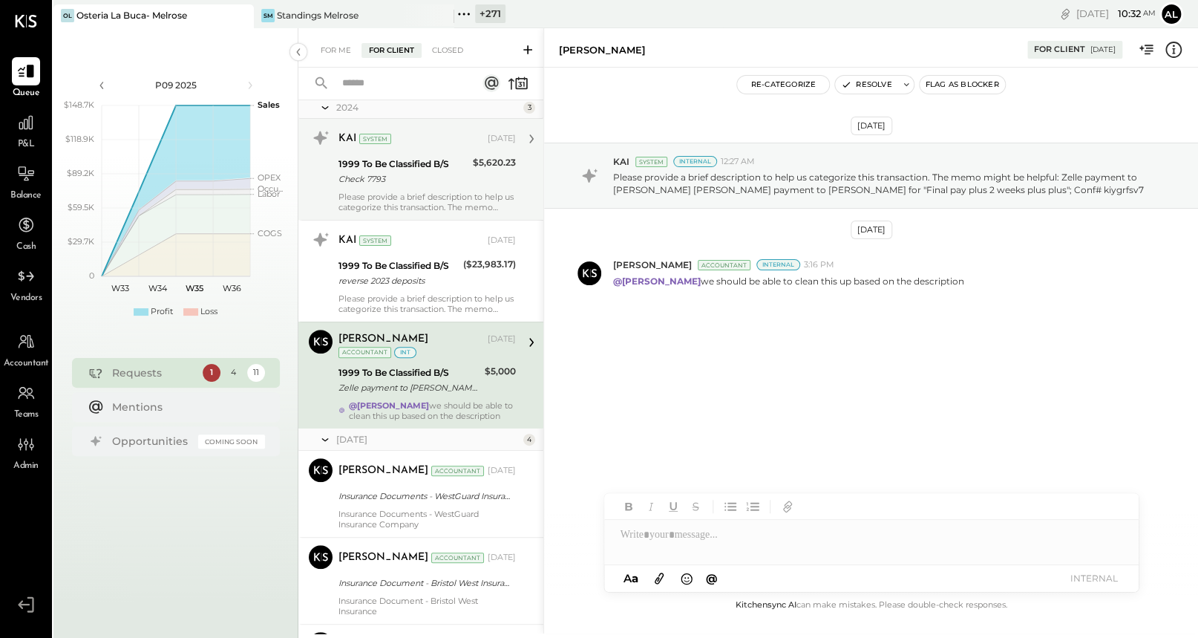
click at [411, 157] on div "1999 To Be Classified B/S" at bounding box center [404, 164] width 130 height 15
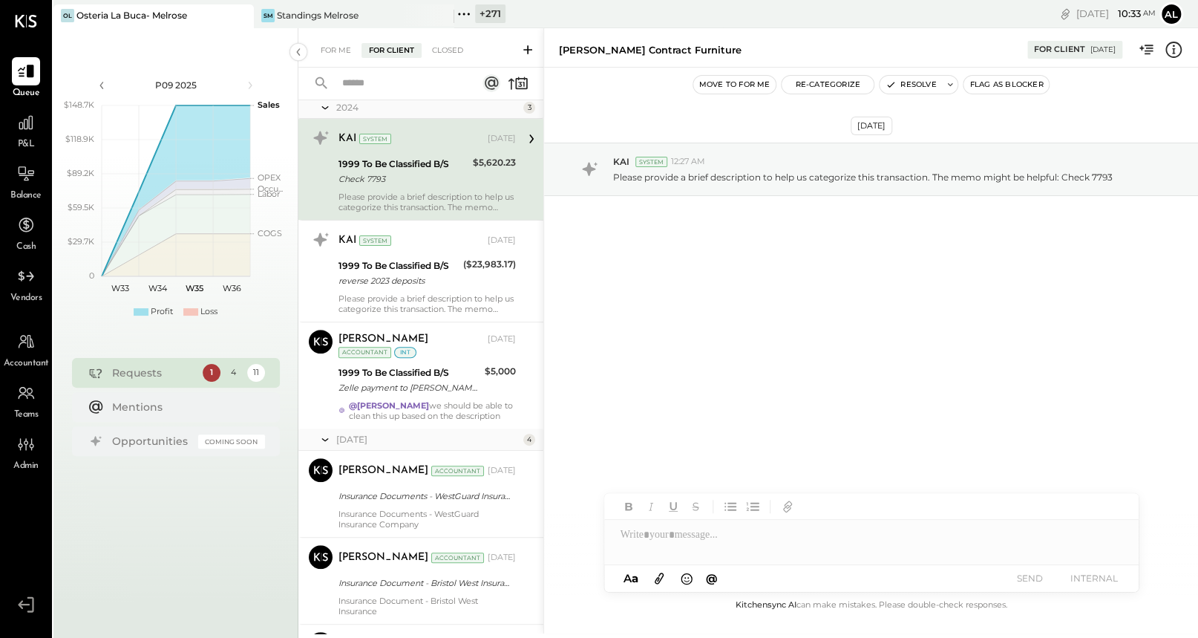
click at [713, 546] on div at bounding box center [871, 535] width 534 height 30
click at [828, 78] on button "Re-Categorize" at bounding box center [828, 85] width 92 height 18
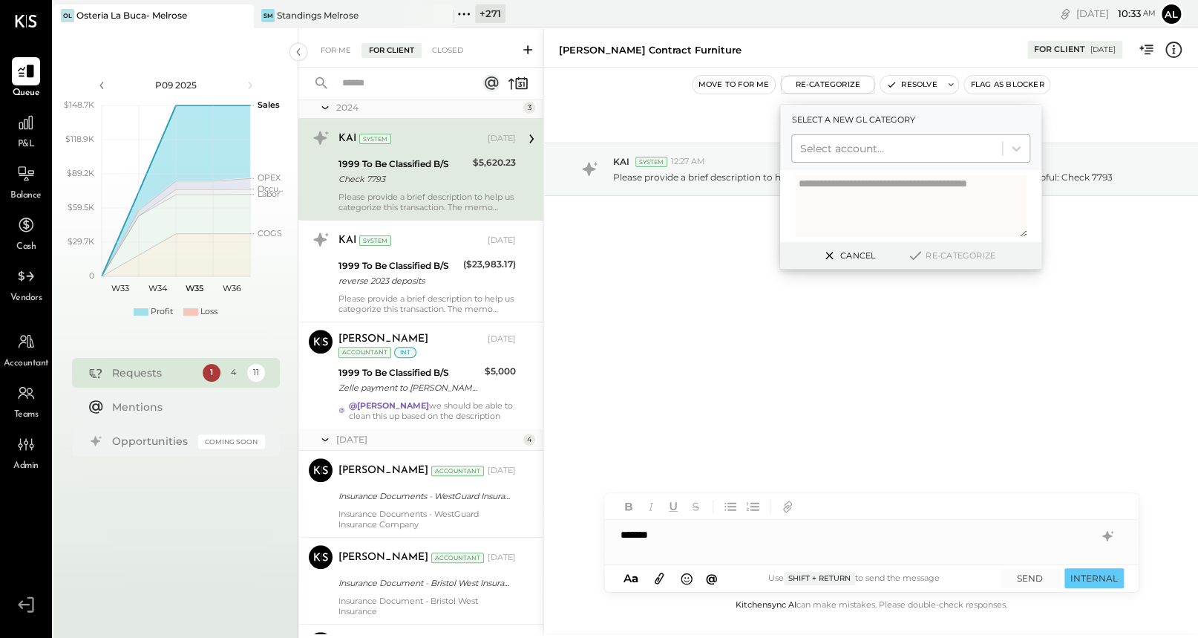
click at [869, 159] on div "Select account..." at bounding box center [897, 149] width 210 height 24
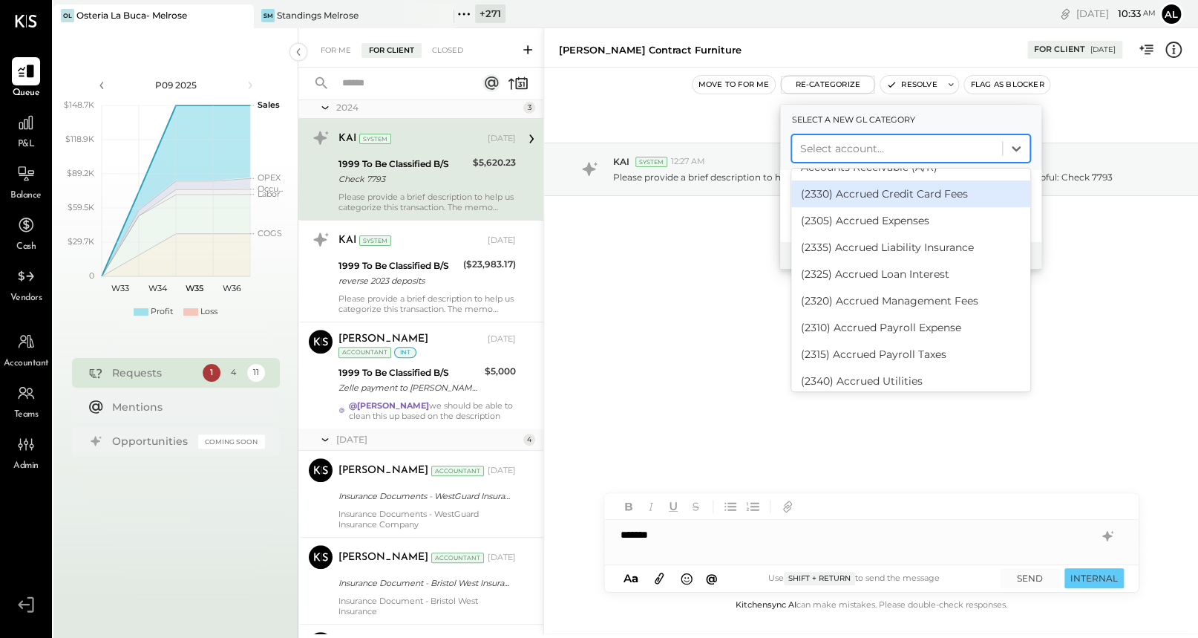
scroll to position [134, 0]
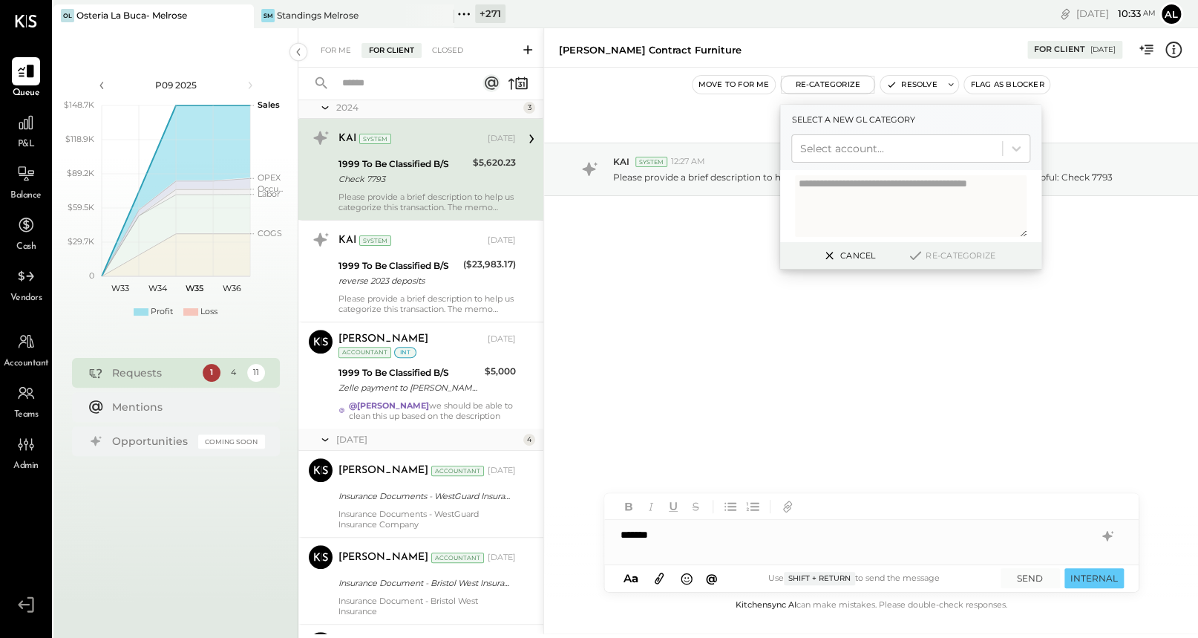
click at [988, 228] on div "[DATE] KAI System 12:27 AM Please provide a brief description to help us catego…" at bounding box center [871, 206] width 654 height 203
click at [988, 442] on div "[DATE] KAI System 12:27 AM Please provide a brief description to help us catego…" at bounding box center [871, 332] width 654 height 529
click at [806, 434] on div "[DATE] KAI System 12:27 AM Please provide a brief description to help us catego…" at bounding box center [871, 332] width 654 height 529
click at [21, 116] on icon at bounding box center [25, 122] width 19 height 19
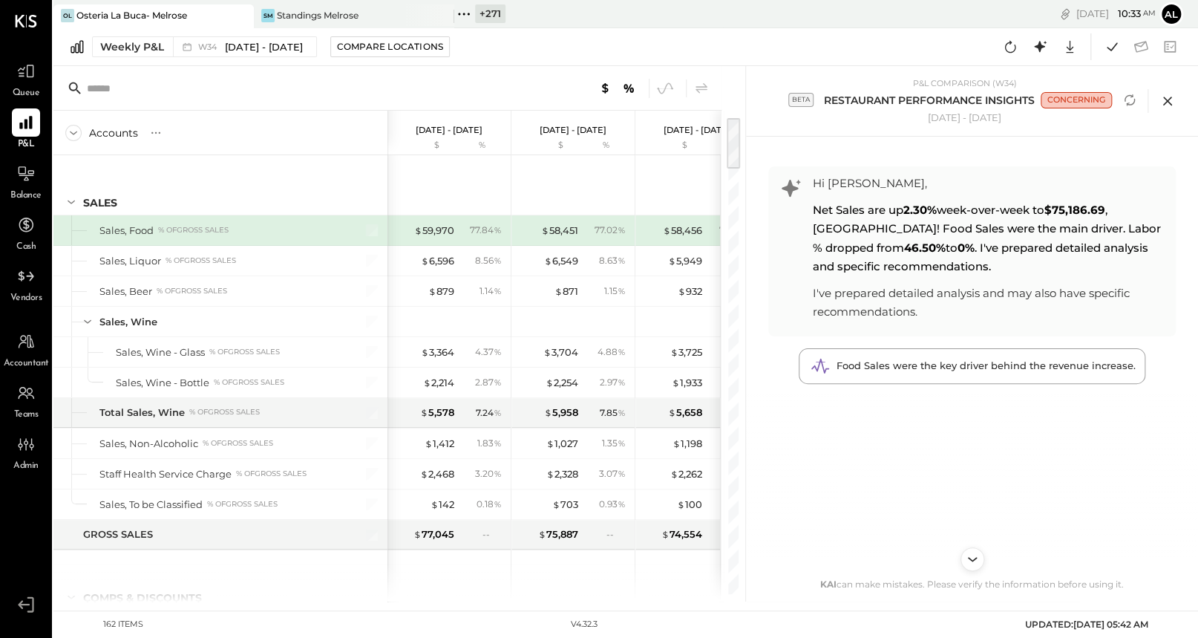
click at [988, 102] on icon at bounding box center [1168, 101] width 22 height 22
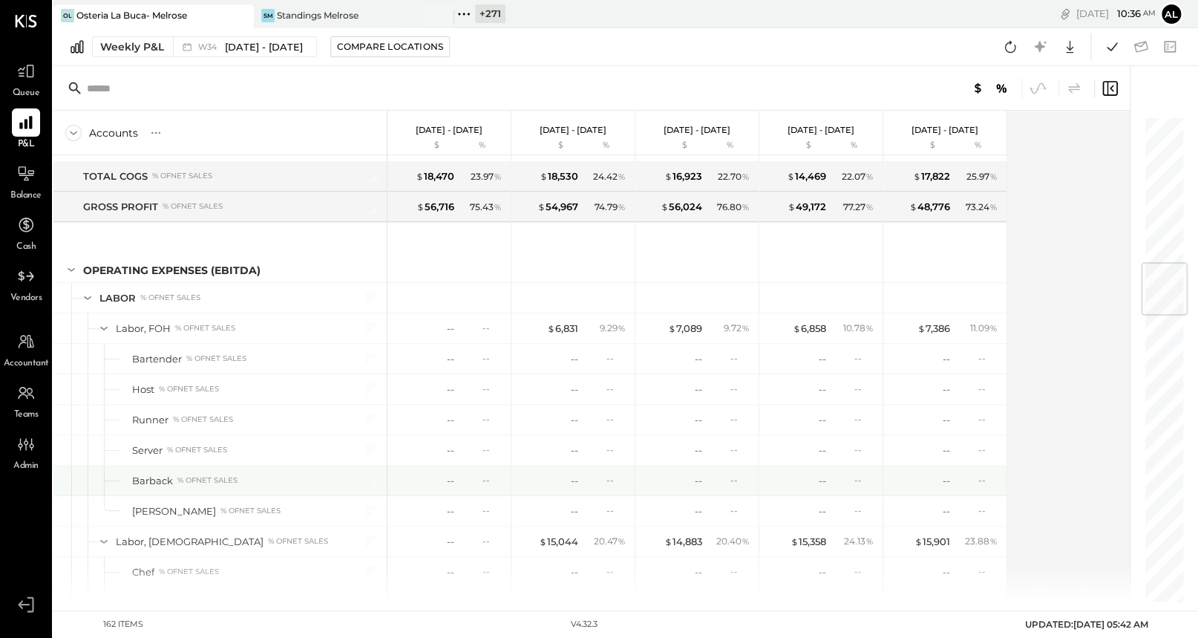
scroll to position [1237, 0]
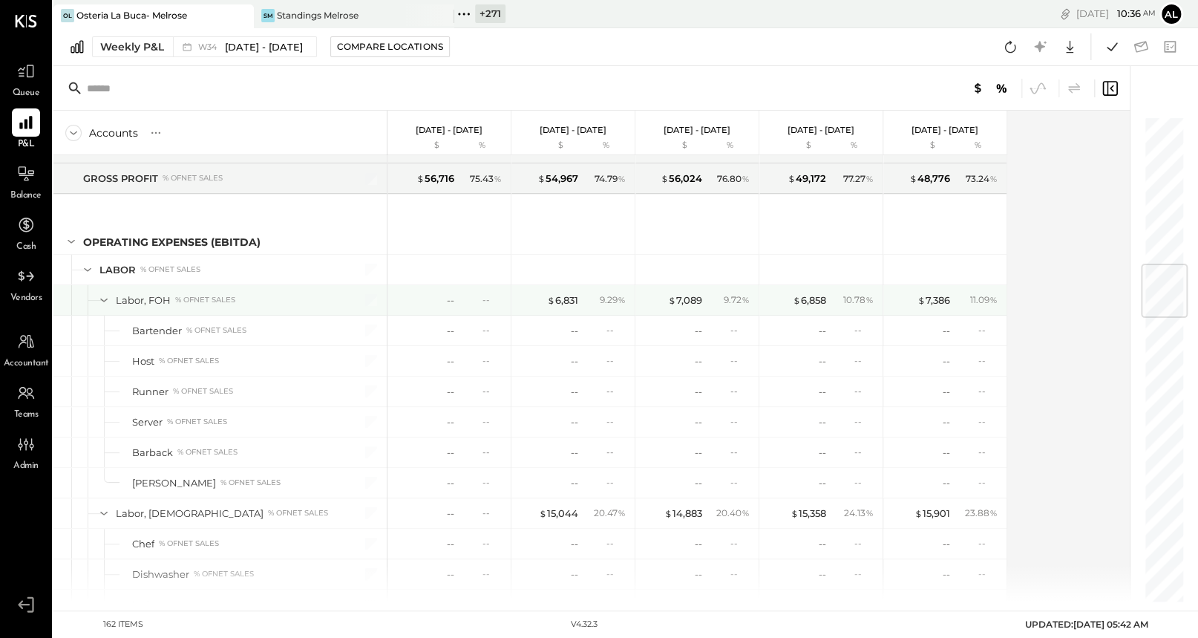
click at [103, 298] on icon at bounding box center [103, 300] width 7 height 4
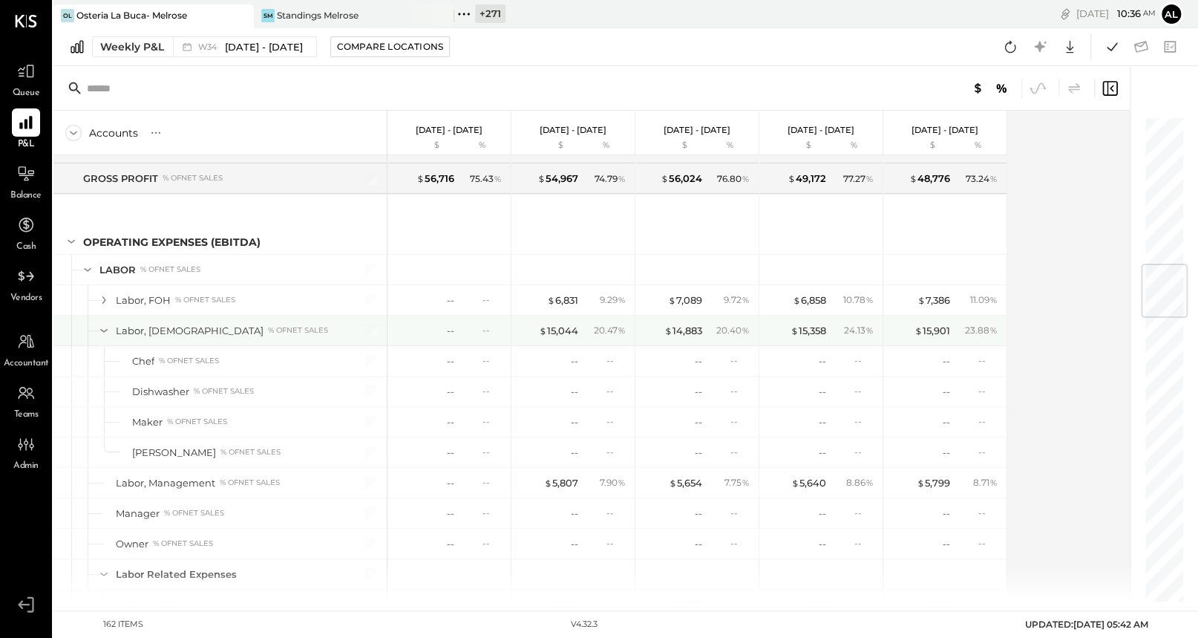
click at [108, 322] on icon at bounding box center [104, 330] width 16 height 16
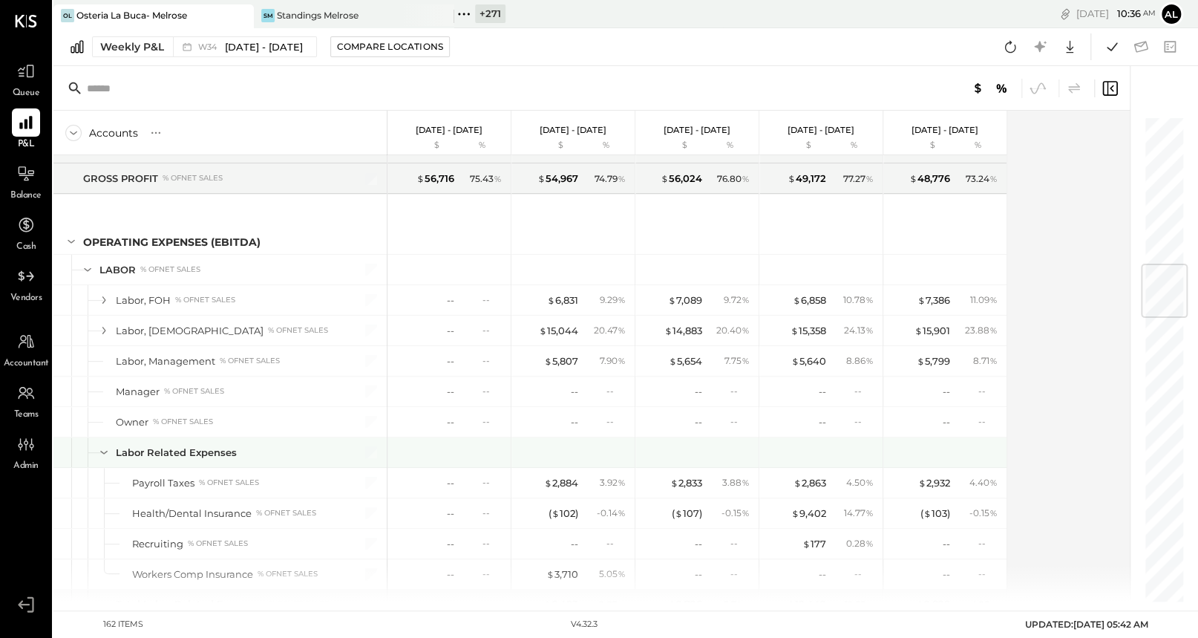
click at [103, 447] on icon at bounding box center [104, 452] width 16 height 16
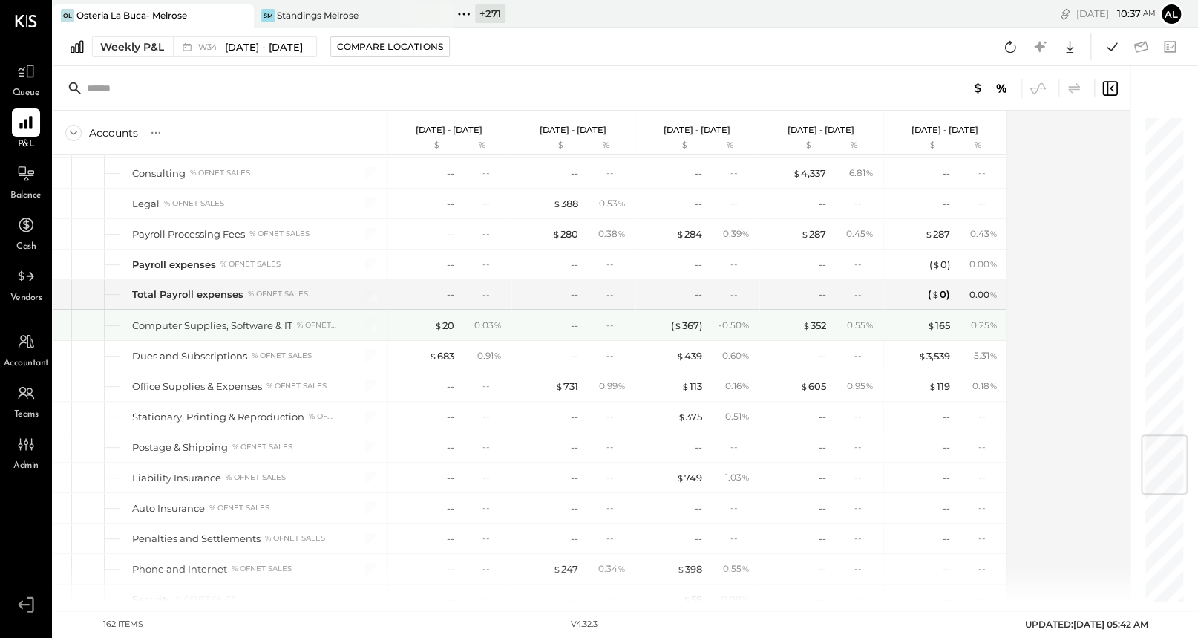
scroll to position [2410, 0]
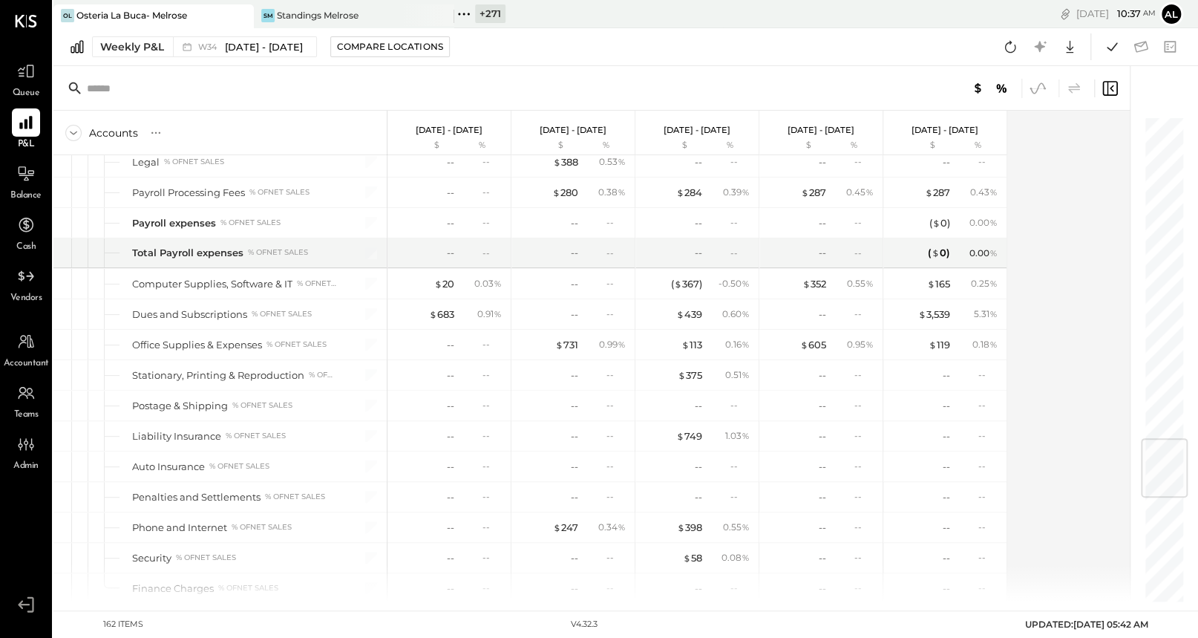
click at [988, 81] on icon at bounding box center [1037, 88] width 19 height 19
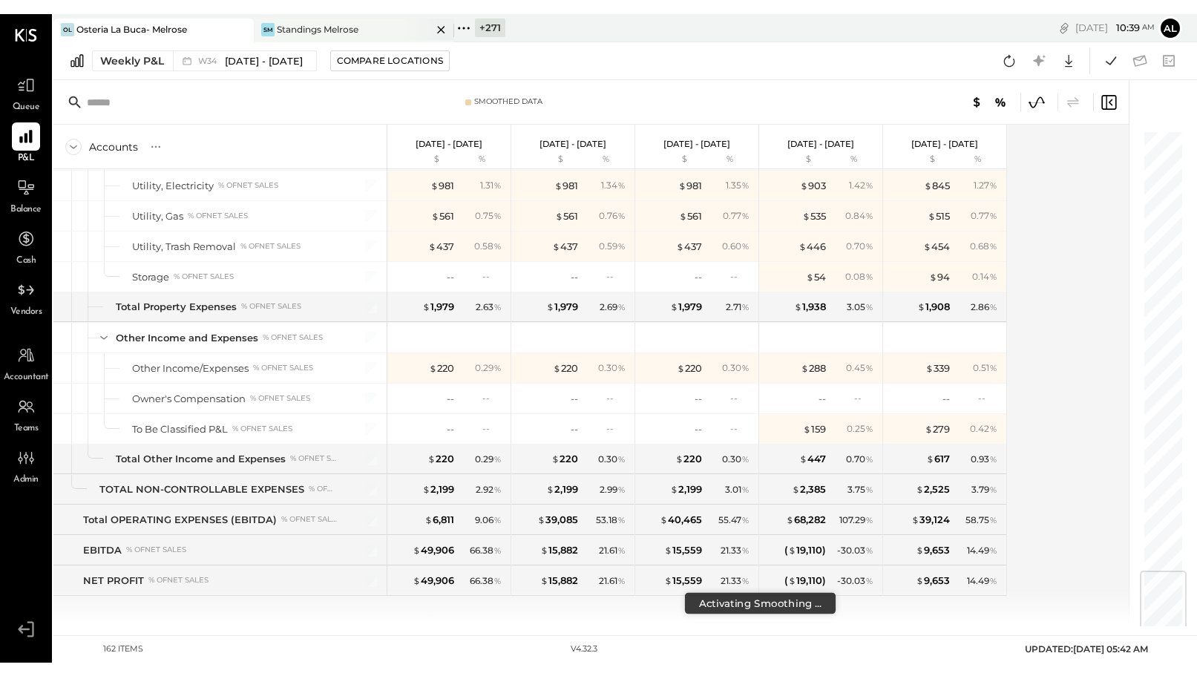
scroll to position [3292, 0]
